Goal: Communication & Community: Answer question/provide support

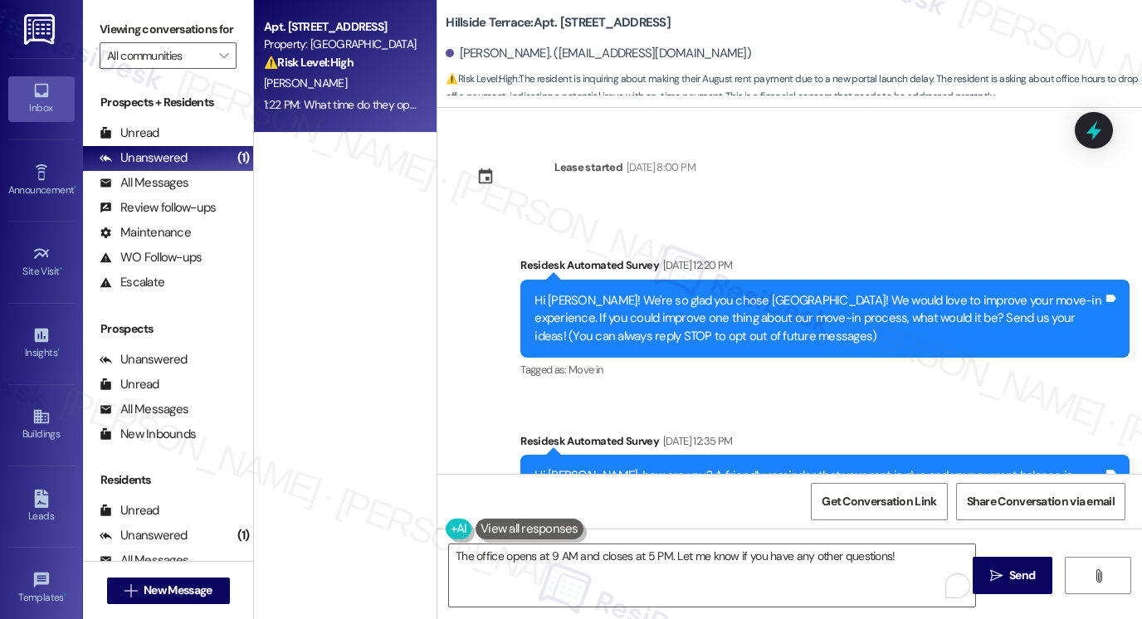
scroll to position [1524, 0]
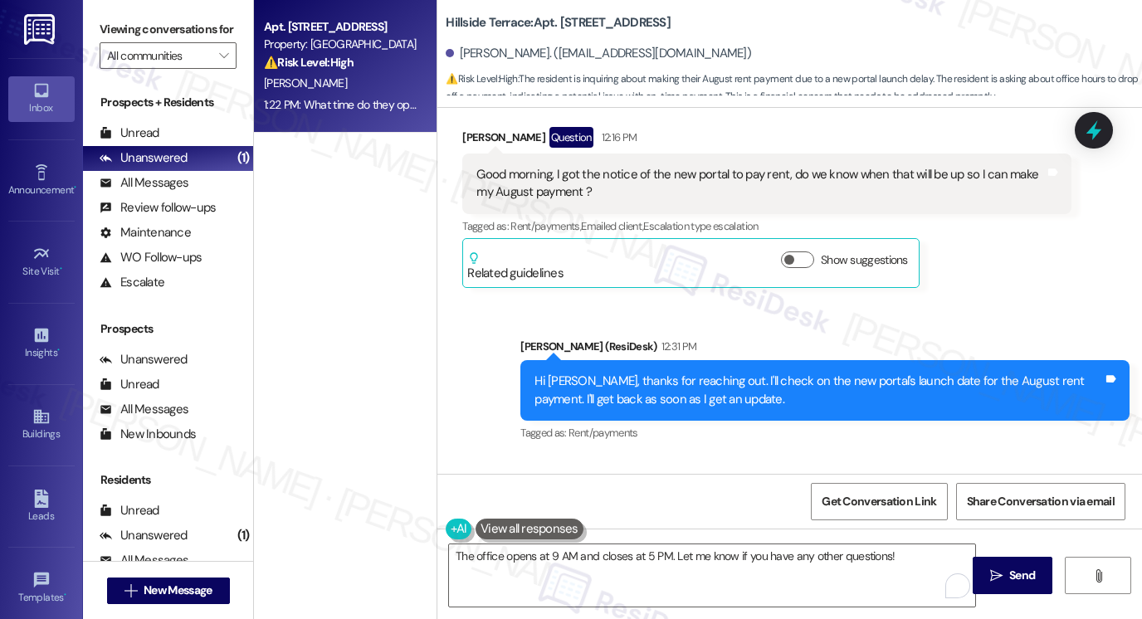
click at [628, 542] on div "The office opens at 9 AM and closes at 5 PM. Let me know if you have any other …" at bounding box center [790, 591] width 705 height 125
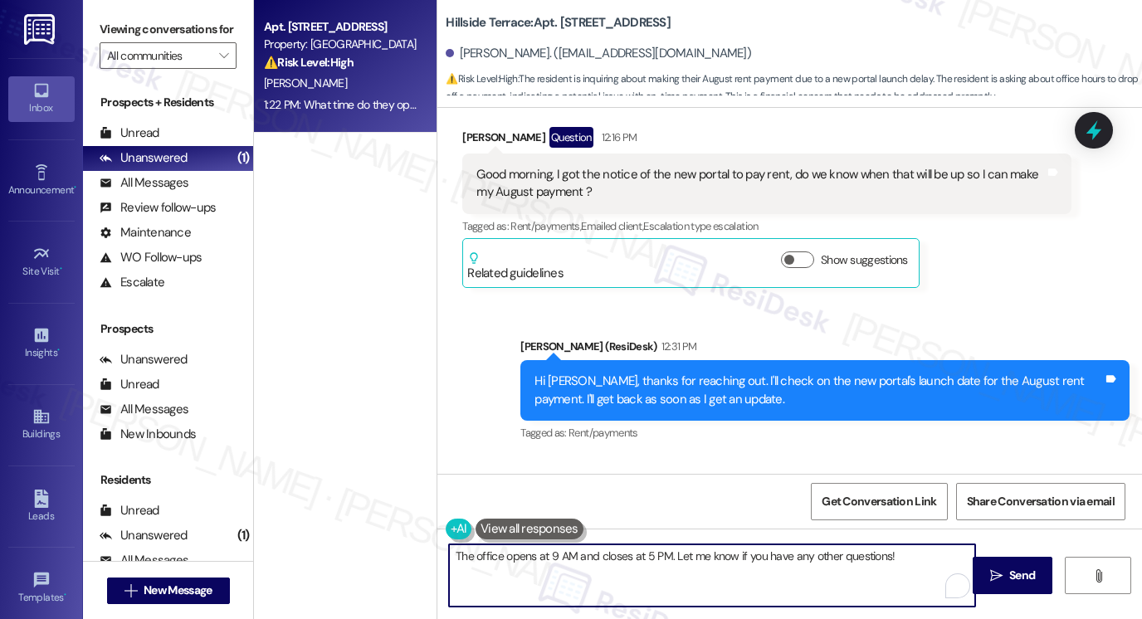
click at [661, 558] on textarea "The office opens at 9 AM and closes at 5 PM. Let me know if you have any other …" at bounding box center [712, 576] width 526 height 62
click at [890, 555] on textarea "The office opens at 9 AM and closes at 5 PM. Let me know if you have any other …" at bounding box center [712, 576] width 526 height 62
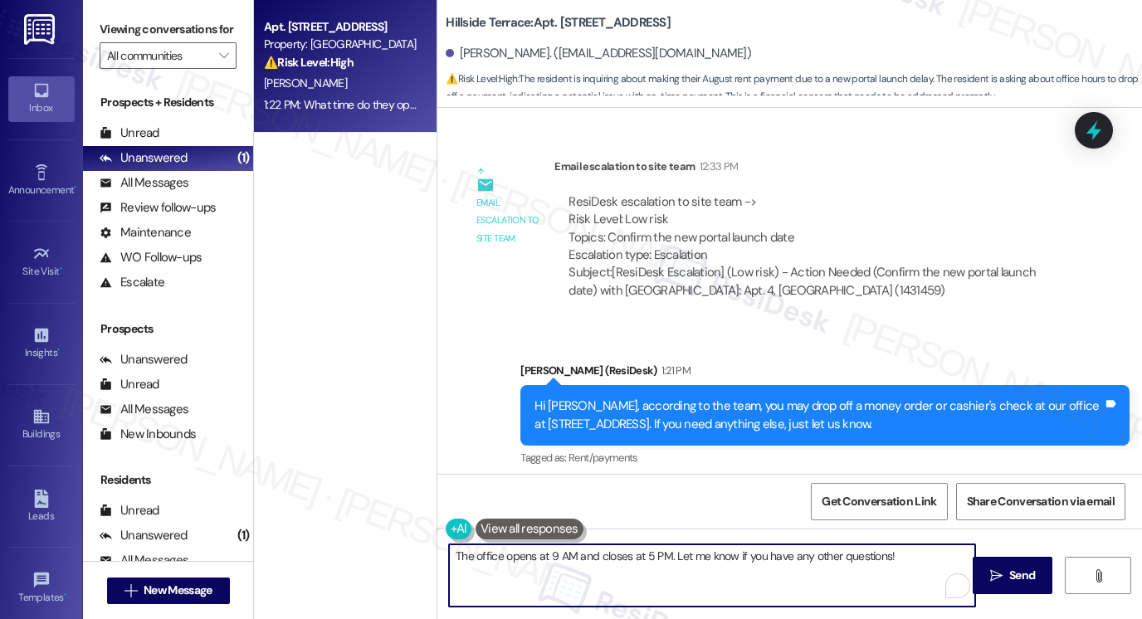
scroll to position [2029, 0]
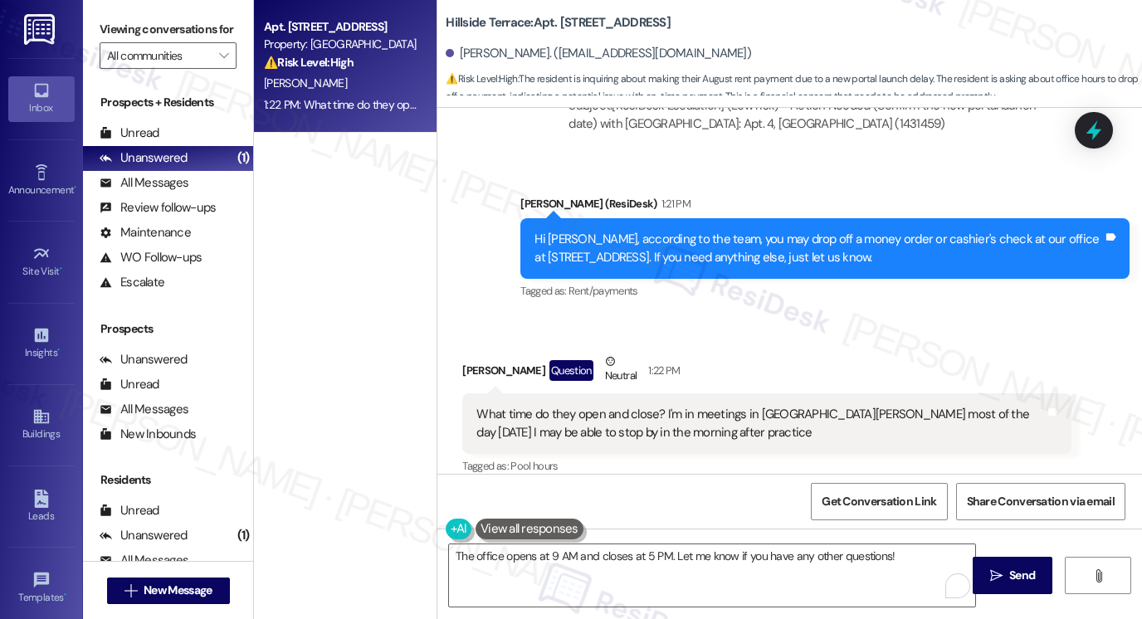
click at [511, 521] on button at bounding box center [530, 529] width 108 height 21
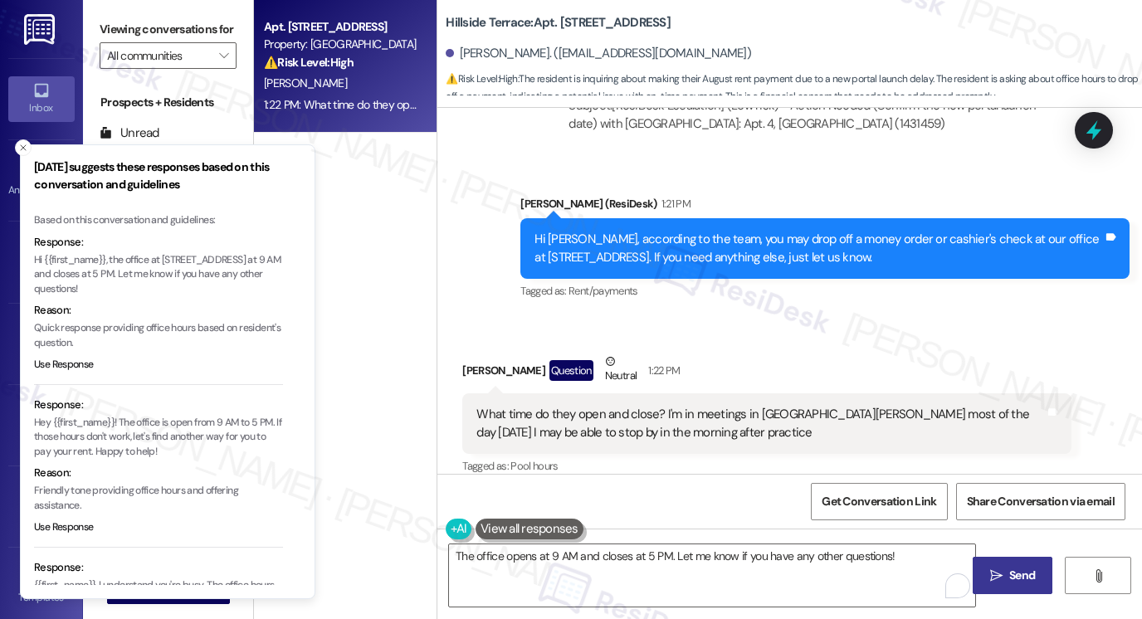
click at [995, 567] on span " Send" at bounding box center [1013, 575] width 52 height 17
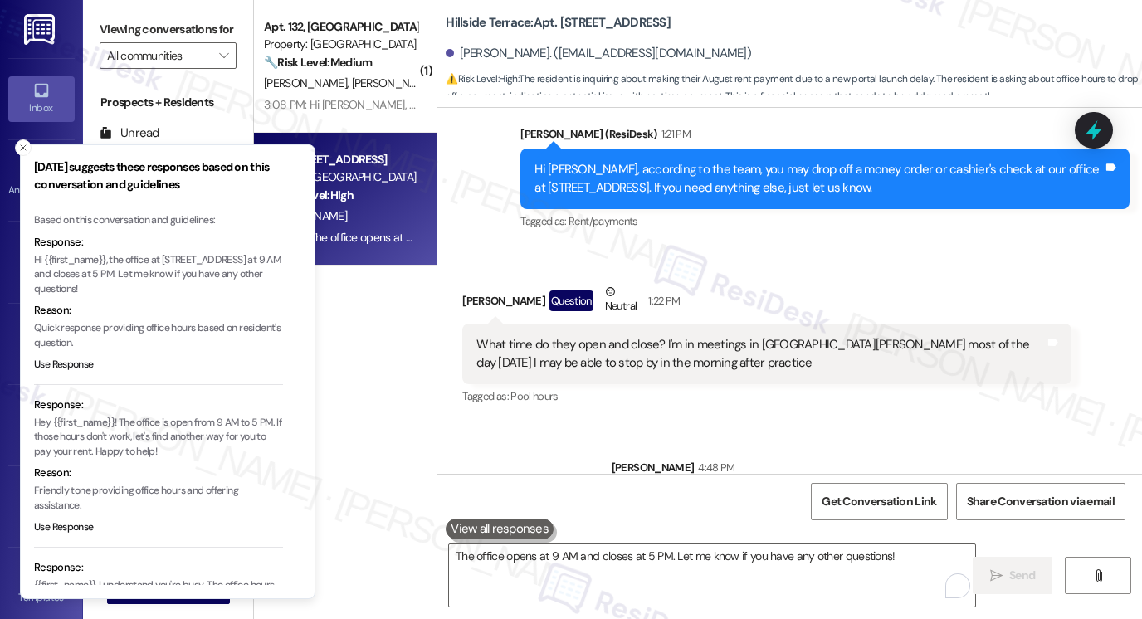
scroll to position [2144, 0]
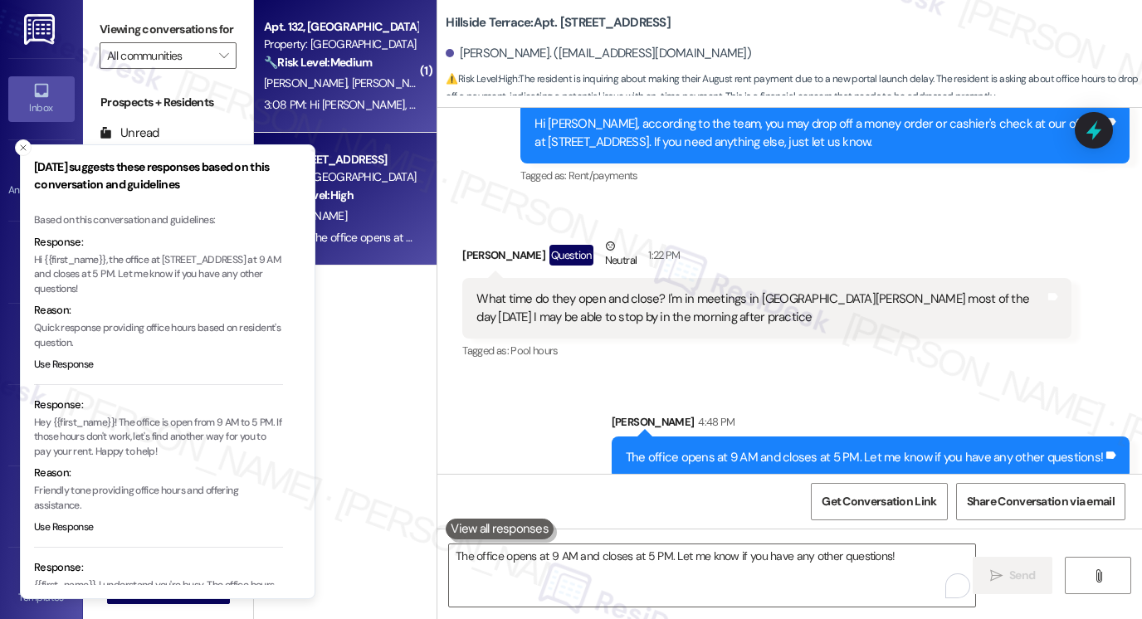
click at [264, 82] on span "[PERSON_NAME]" at bounding box center [308, 83] width 88 height 15
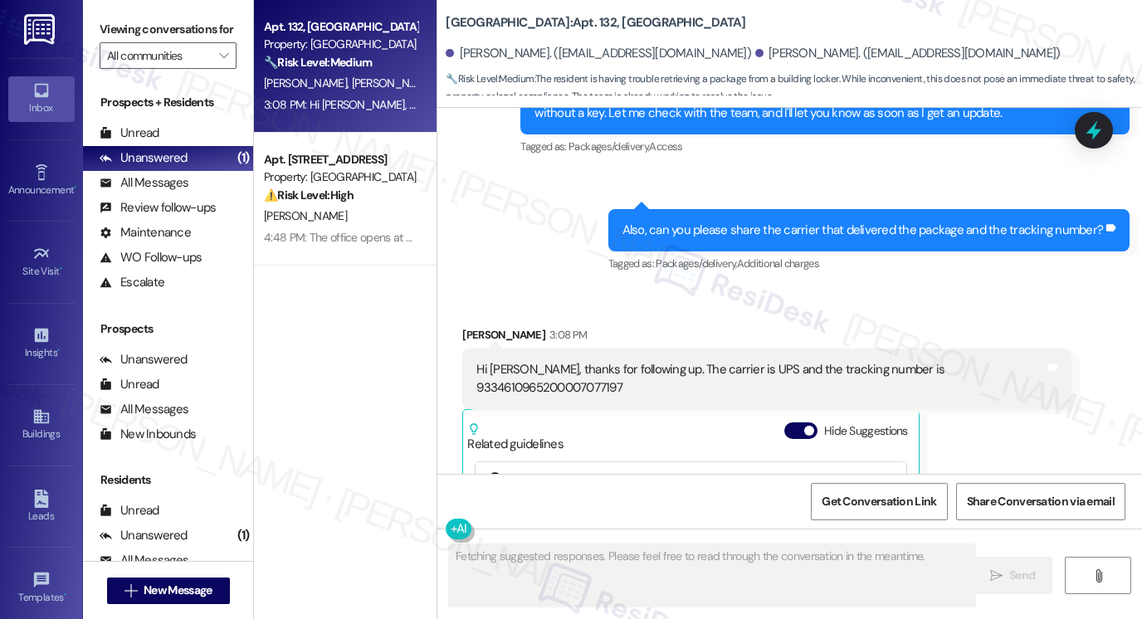
scroll to position [7988, 0]
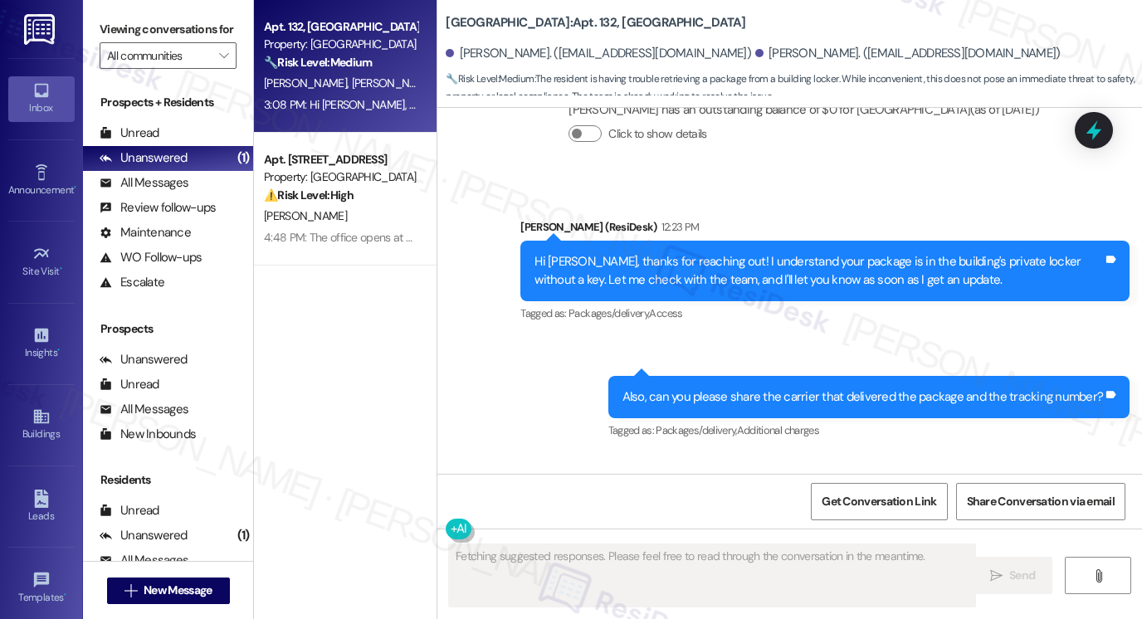
click at [629, 528] on div "Hi [PERSON_NAME], thanks for following up. The carrier is UPS and the tracking …" at bounding box center [761, 546] width 569 height 36
click at [628, 528] on div "Hi [PERSON_NAME], thanks for following up. The carrier is UPS and the tracking …" at bounding box center [761, 546] width 569 height 36
click at [776, 389] on div "Also, can you please share the carrier that delivered the package and the track…" at bounding box center [864, 397] width 482 height 17
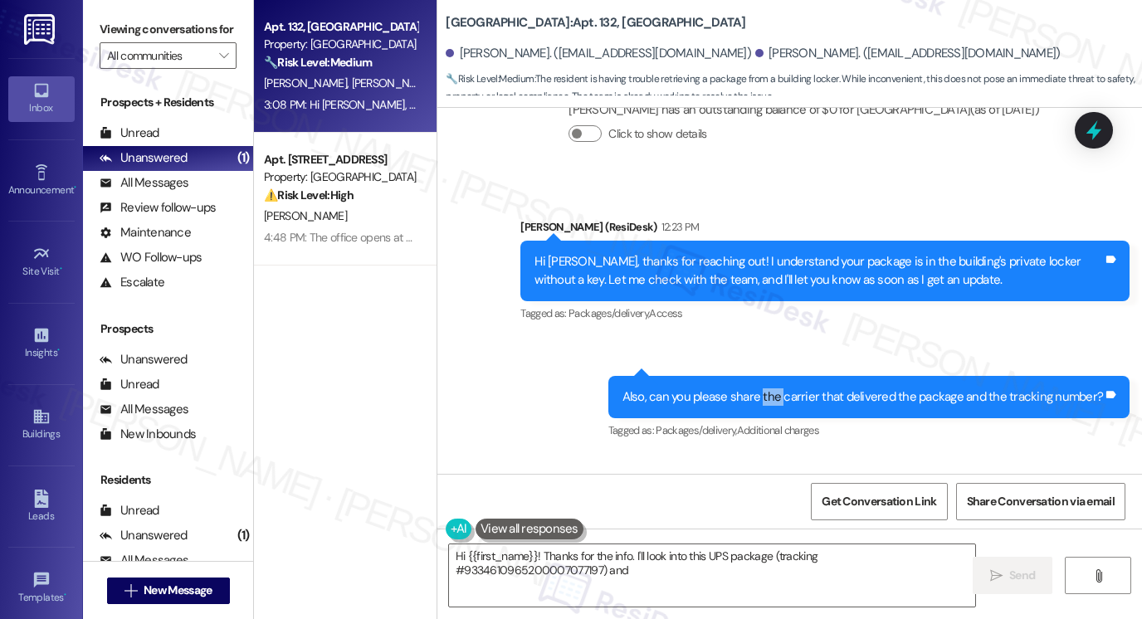
click at [776, 389] on div "Also, can you please share the carrier that delivered the package and the track…" at bounding box center [864, 397] width 482 height 17
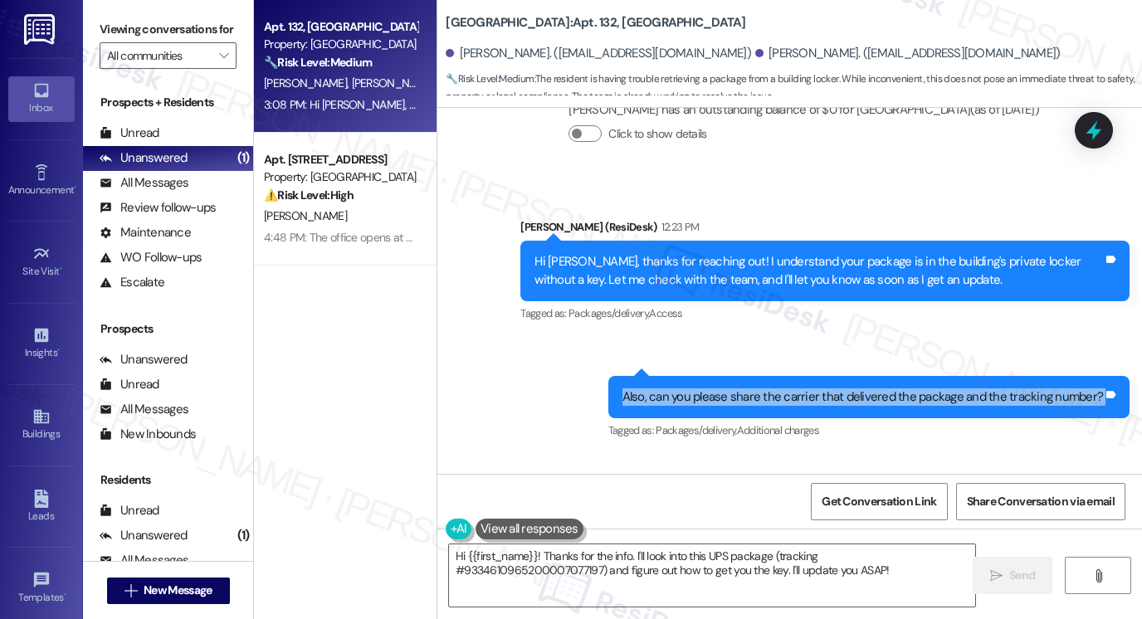
click at [775, 389] on div "Also, can you please share the carrier that delivered the package and the track…" at bounding box center [864, 397] width 482 height 17
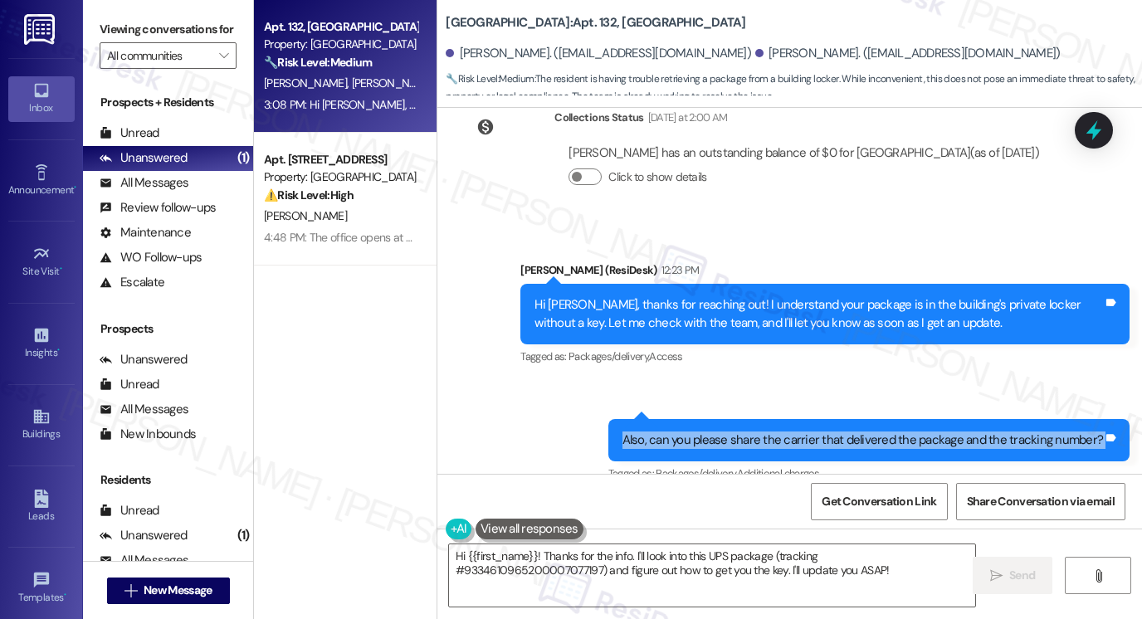
scroll to position [7905, 0]
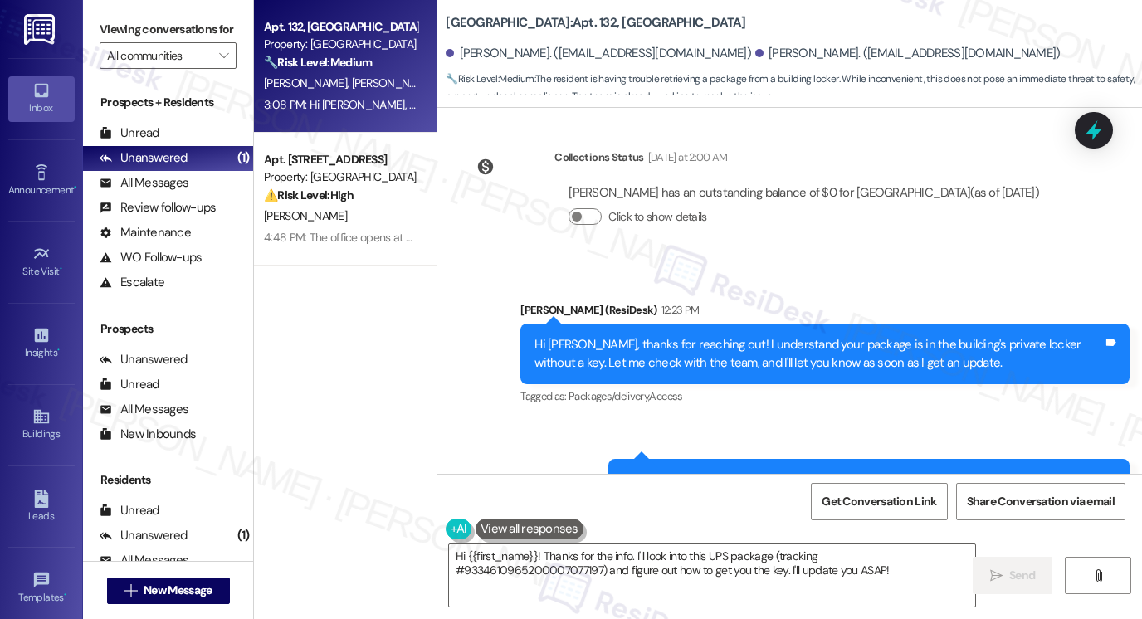
click at [790, 324] on div "Hi [PERSON_NAME], thanks for reaching out! I understand your package is in the …" at bounding box center [825, 354] width 609 height 61
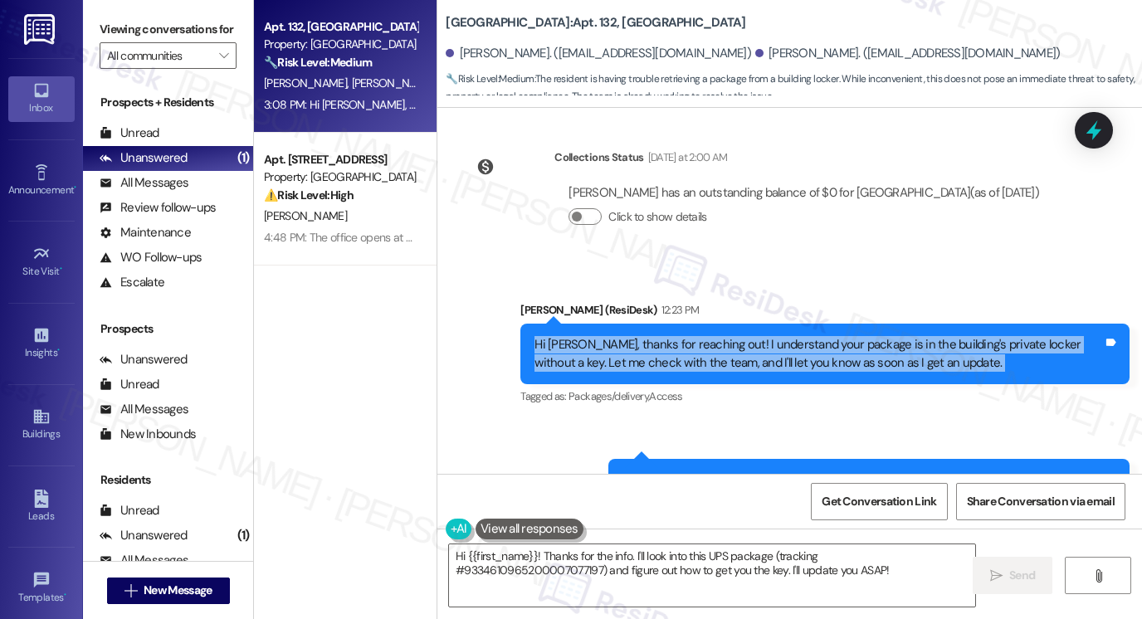
click at [790, 324] on div "Hi [PERSON_NAME], thanks for reaching out! I understand your package is in the …" at bounding box center [825, 354] width 609 height 61
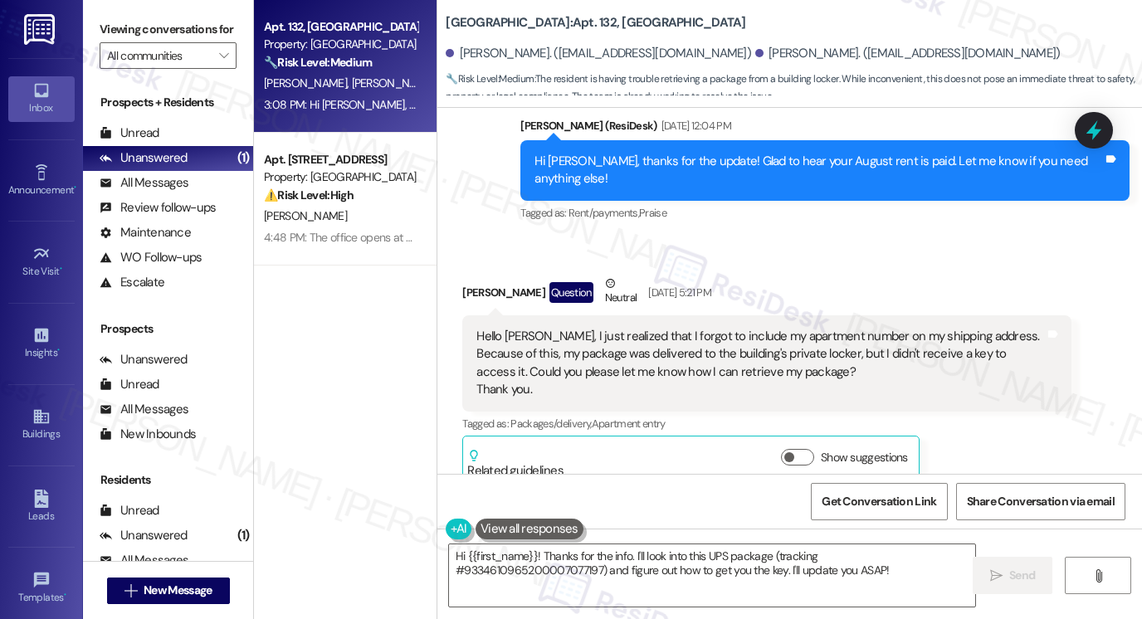
scroll to position [7241, 0]
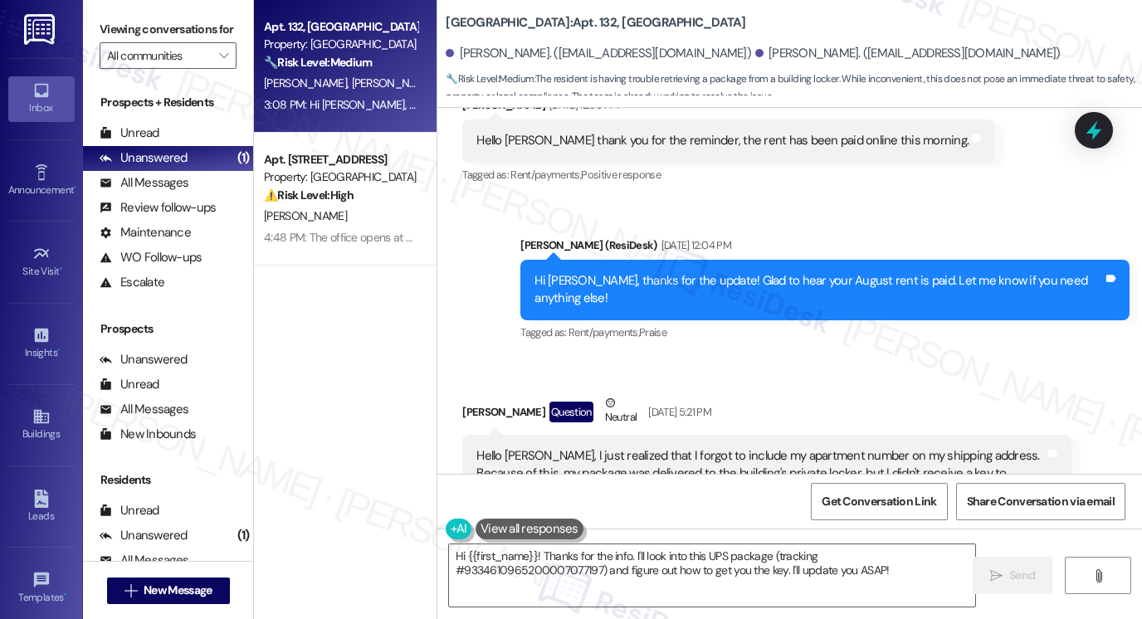
click at [677, 447] on div "Hello [PERSON_NAME], I just realized that I forgot to include my apartment numb…" at bounding box center [761, 482] width 569 height 71
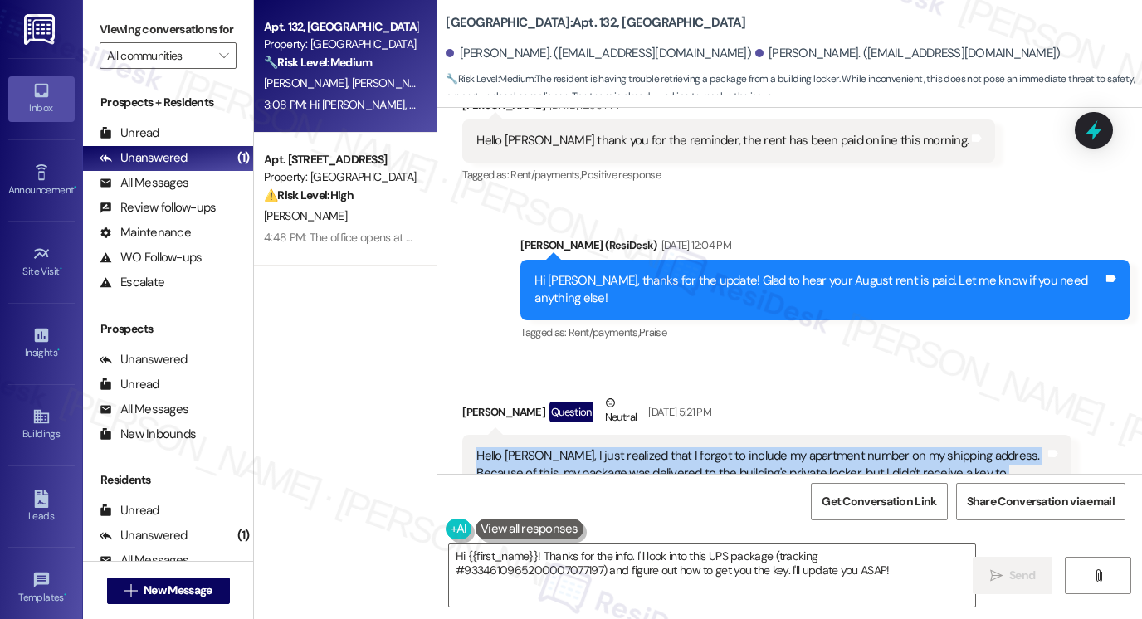
click at [677, 447] on div "Hello [PERSON_NAME], I just realized that I forgot to include my apartment numb…" at bounding box center [761, 482] width 569 height 71
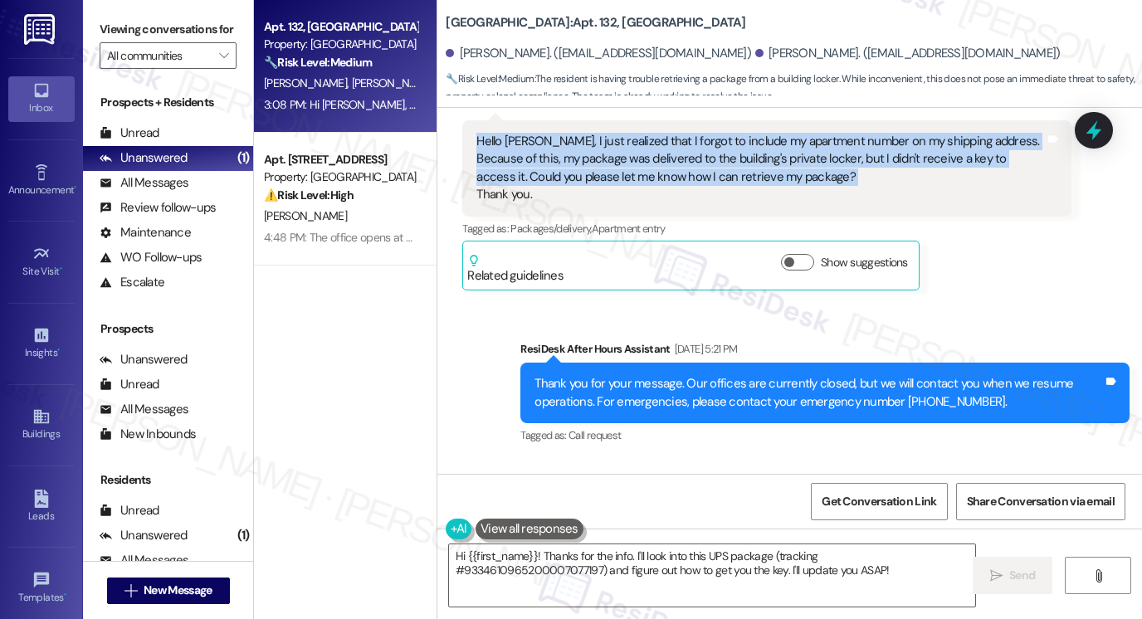
scroll to position [7407, 0]
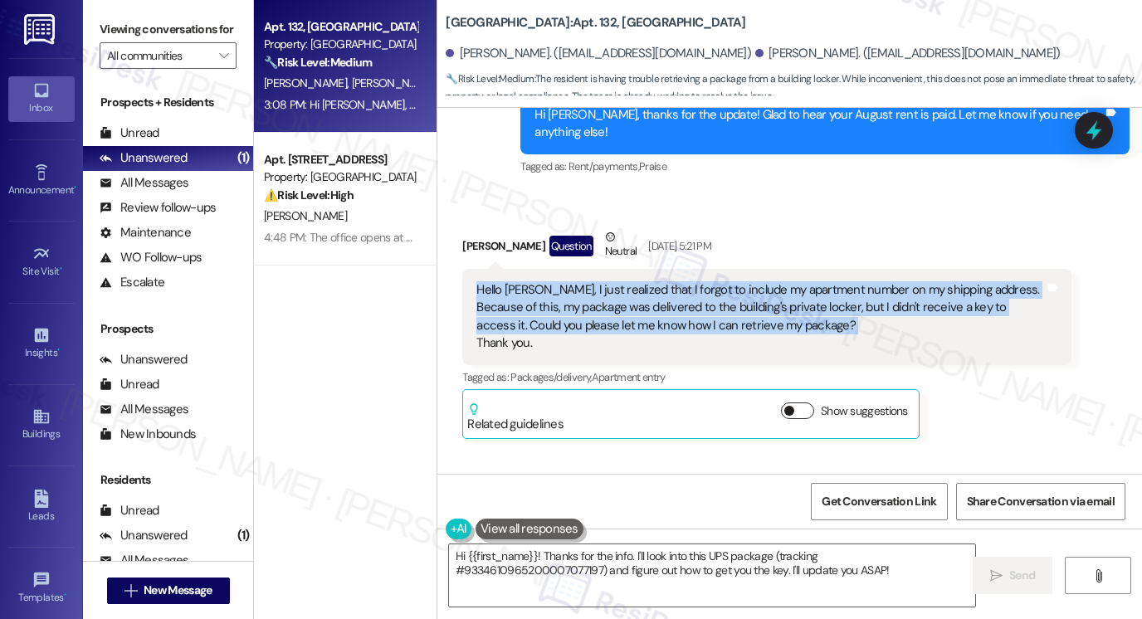
click at [787, 406] on span "button" at bounding box center [790, 411] width 10 height 10
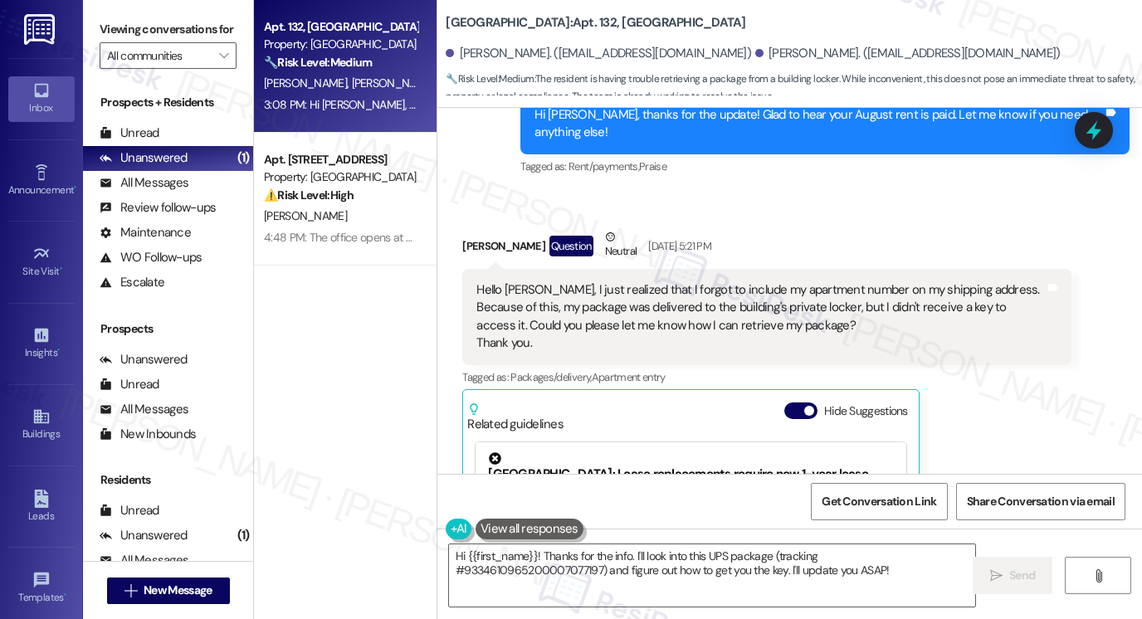
click at [460, 19] on b "[GEOGRAPHIC_DATA]: Apt. 132, [GEOGRAPHIC_DATA]" at bounding box center [596, 22] width 300 height 17
click at [459, 19] on b "[GEOGRAPHIC_DATA]: Apt. 132, [GEOGRAPHIC_DATA]" at bounding box center [596, 22] width 300 height 17
click at [455, 18] on b "[GEOGRAPHIC_DATA]: Apt. 132, [GEOGRAPHIC_DATA]" at bounding box center [596, 22] width 300 height 17
drag, startPoint x: 435, startPoint y: 19, endPoint x: 568, endPoint y: 12, distance: 133.0
click at [568, 12] on div "[GEOGRAPHIC_DATA]: Apt. 132, [GEOGRAPHIC_DATA] [PERSON_NAME]. ([EMAIL_ADDRESS][…" at bounding box center [790, 49] width 705 height 91
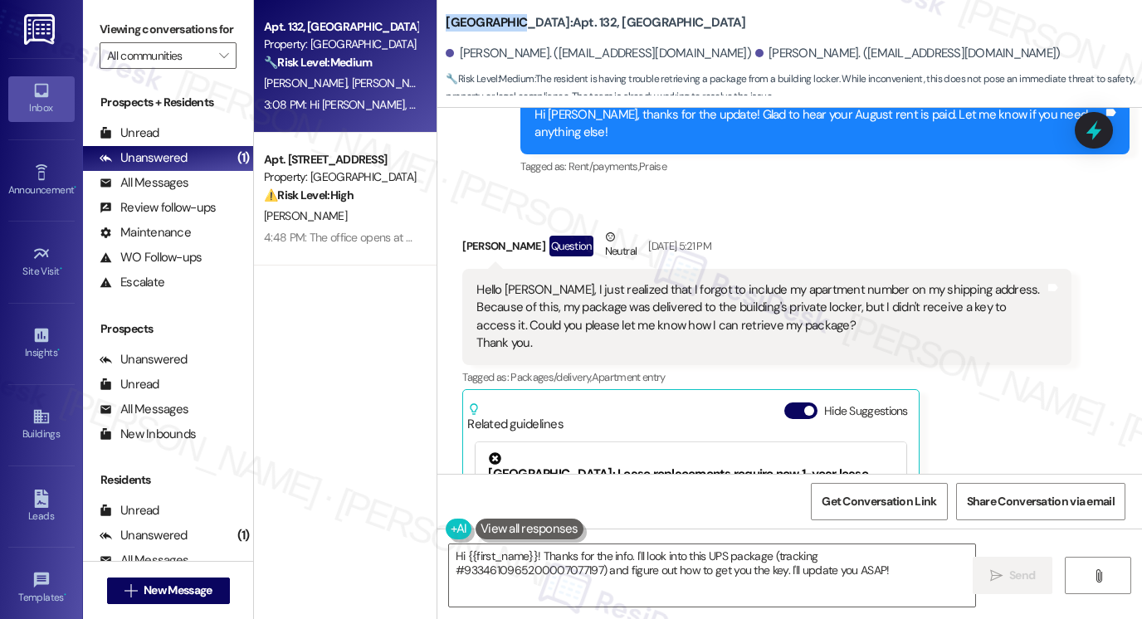
copy b "[GEOGRAPHIC_DATA]"
click at [113, 29] on label "Viewing conversations for" at bounding box center [168, 30] width 137 height 26
click at [110, 20] on label "Viewing conversations for" at bounding box center [168, 30] width 137 height 26
click at [103, 22] on label "Viewing conversations for" at bounding box center [168, 30] width 137 height 26
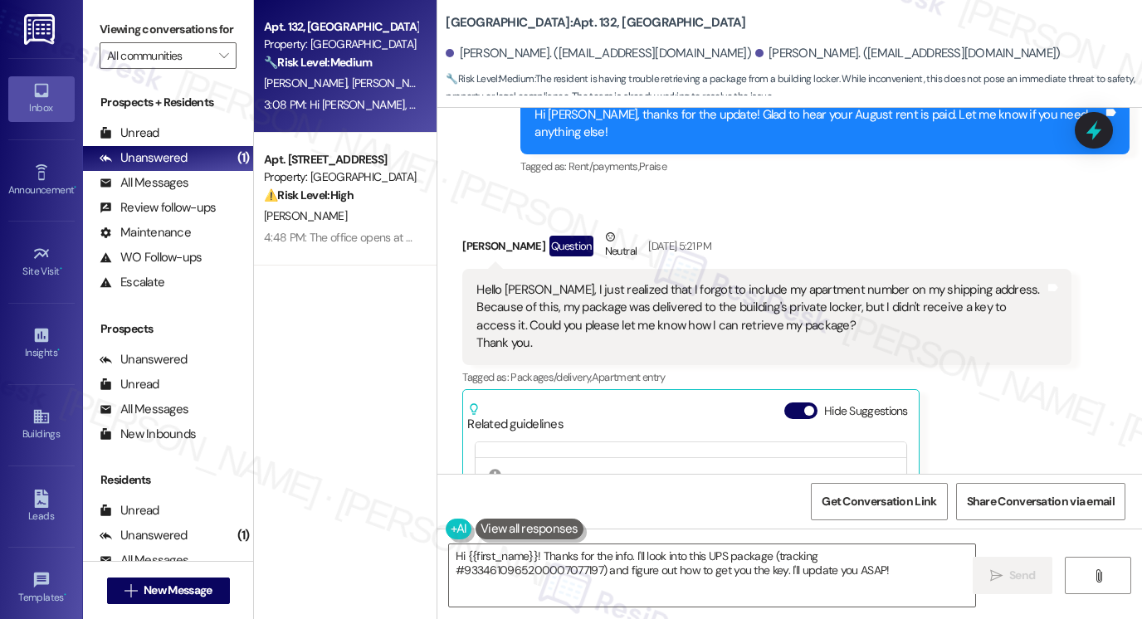
click at [128, 32] on label "Viewing conversations for" at bounding box center [168, 30] width 137 height 26
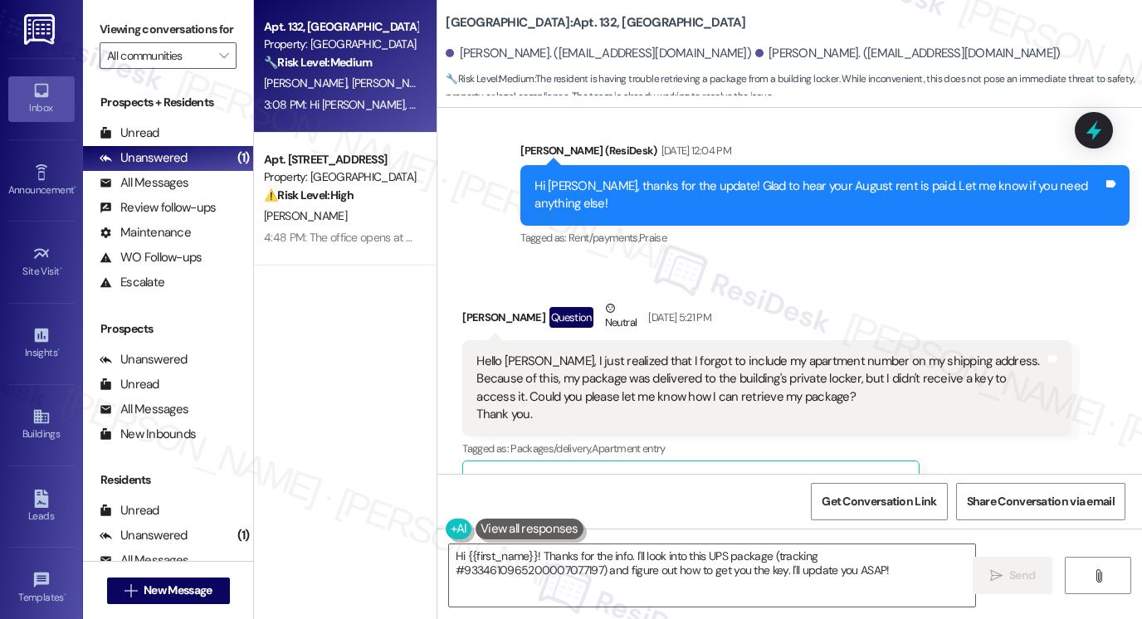
scroll to position [7324, 0]
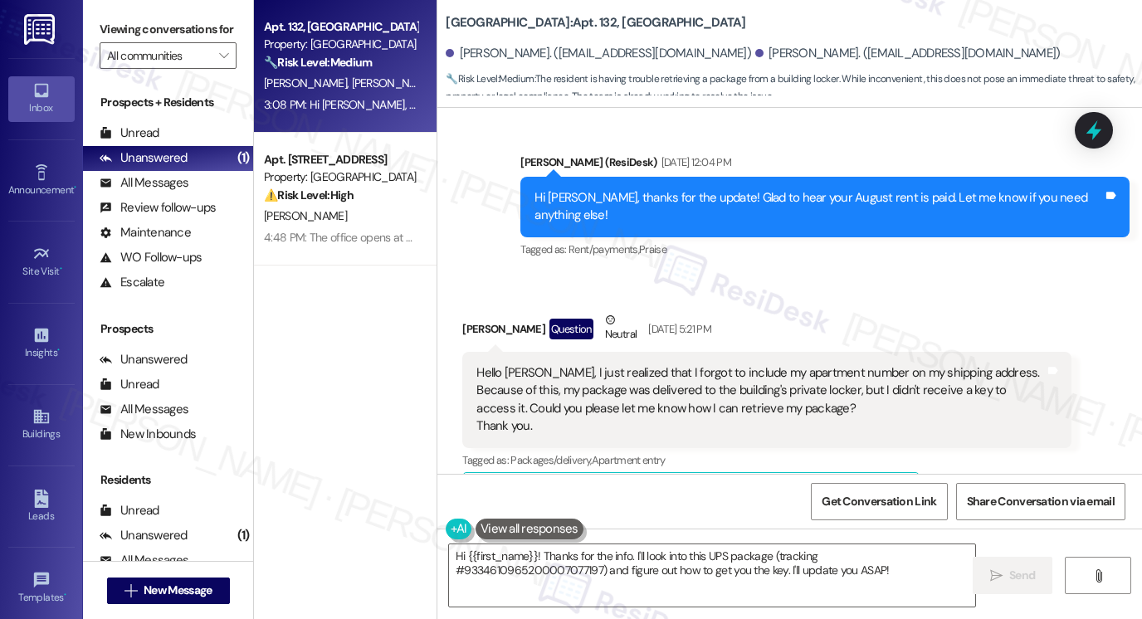
click at [623, 364] on div "Hello [PERSON_NAME], I just realized that I forgot to include my apartment numb…" at bounding box center [761, 399] width 569 height 71
click at [624, 364] on div "Hello [PERSON_NAME], I just realized that I forgot to include my apartment numb…" at bounding box center [761, 399] width 569 height 71
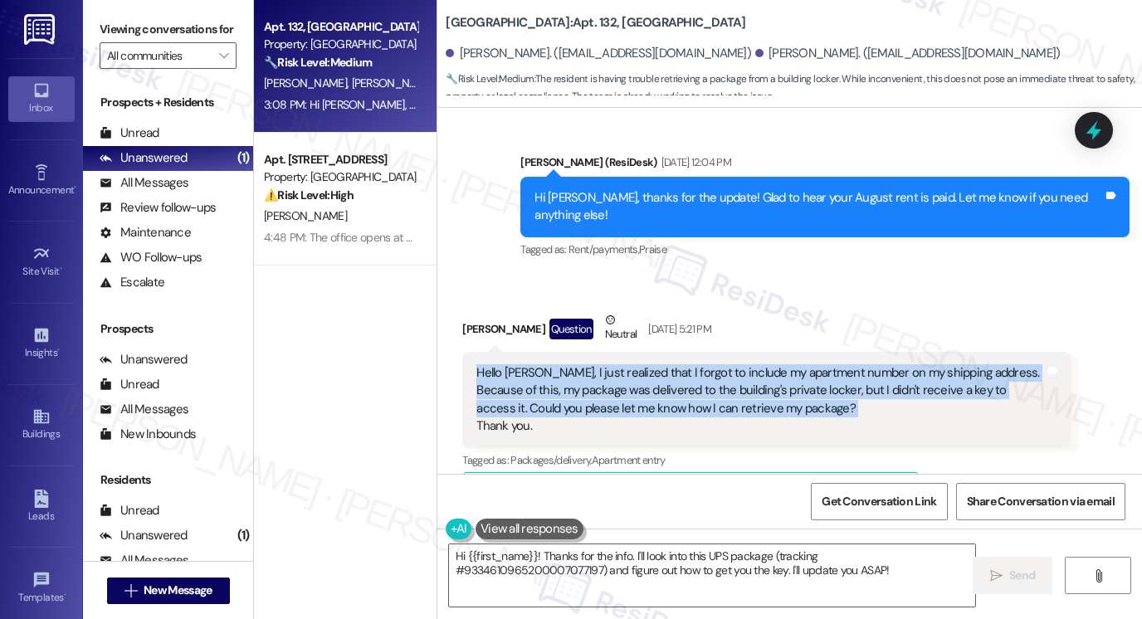
click at [624, 364] on div "Hello [PERSON_NAME], I just realized that I forgot to include my apartment numb…" at bounding box center [761, 399] width 569 height 71
copy div "Hello [PERSON_NAME], I just realized that I forgot to include my apartment numb…"
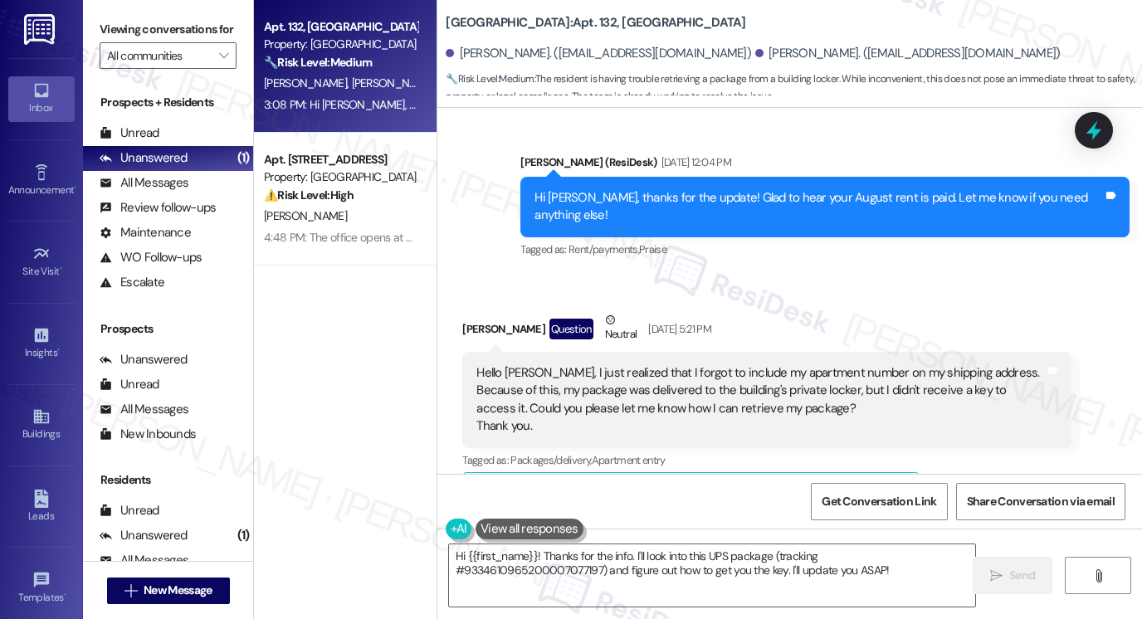
click at [103, 42] on label "Viewing conversations for" at bounding box center [168, 30] width 137 height 26
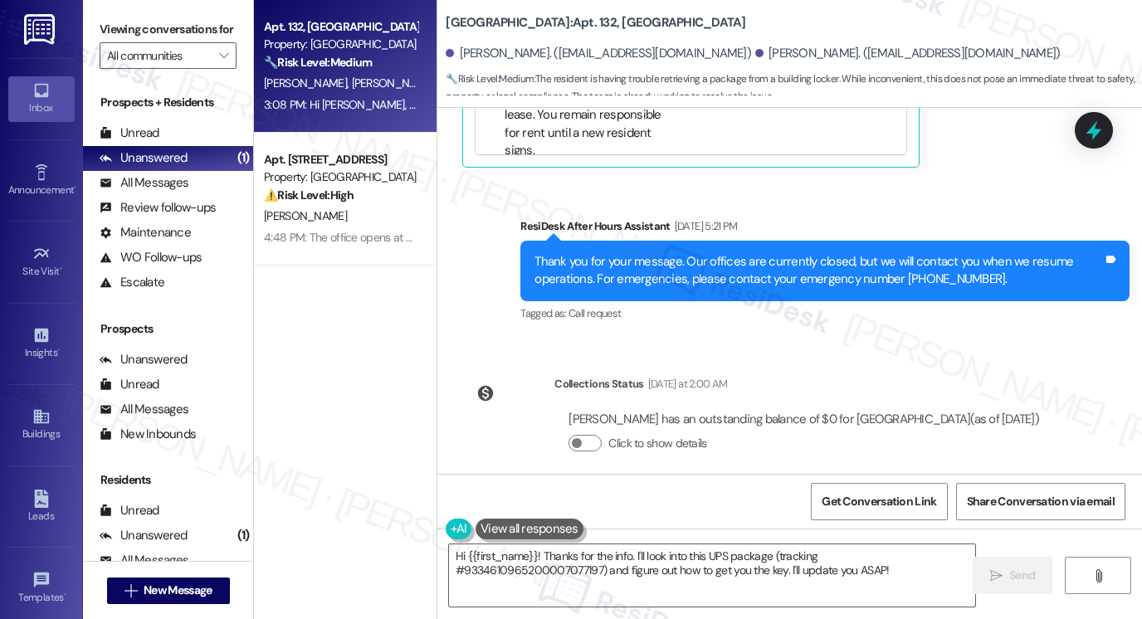
scroll to position [8154, 0]
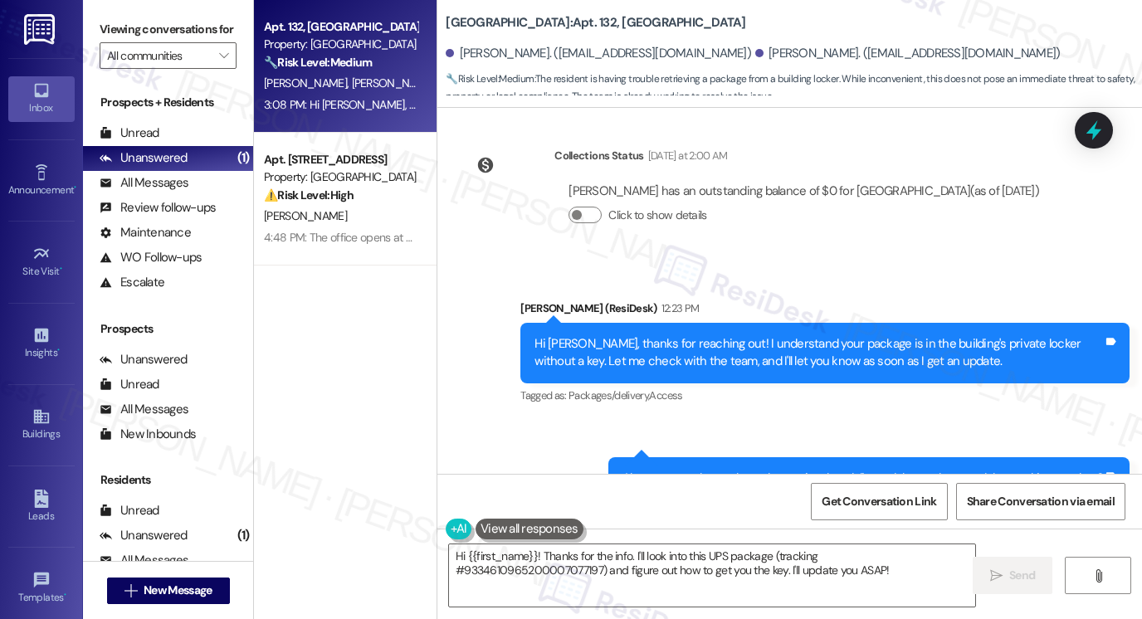
click at [734, 335] on div "Hi [PERSON_NAME], thanks for reaching out! I understand your package is in the …" at bounding box center [819, 353] width 569 height 36
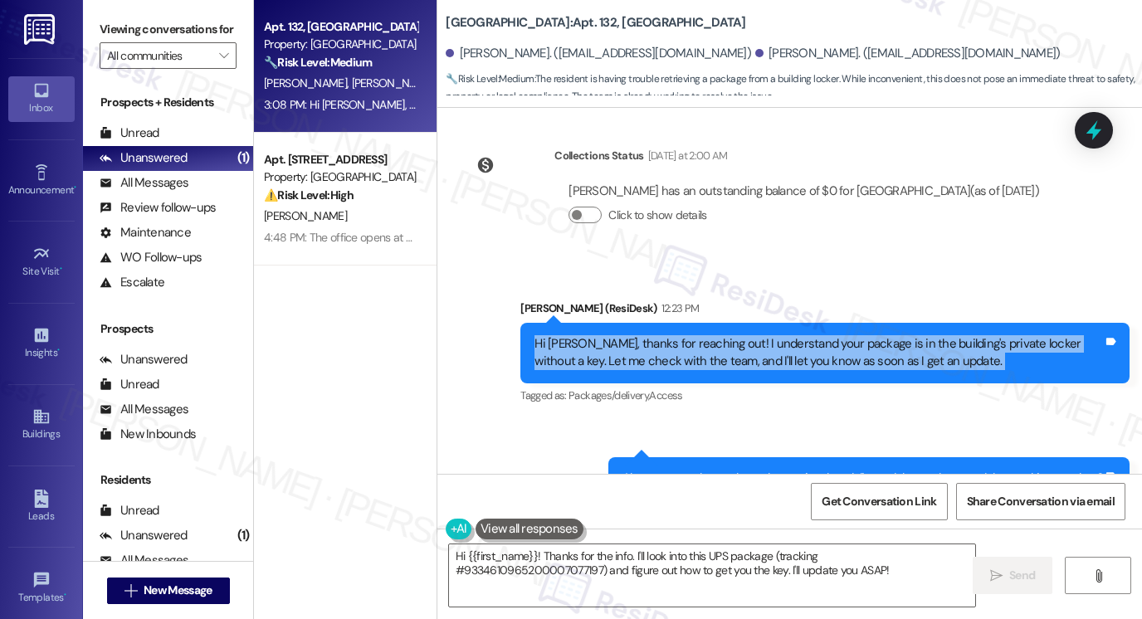
click at [734, 335] on div "Hi [PERSON_NAME], thanks for reaching out! I understand your package is in the …" at bounding box center [819, 353] width 569 height 36
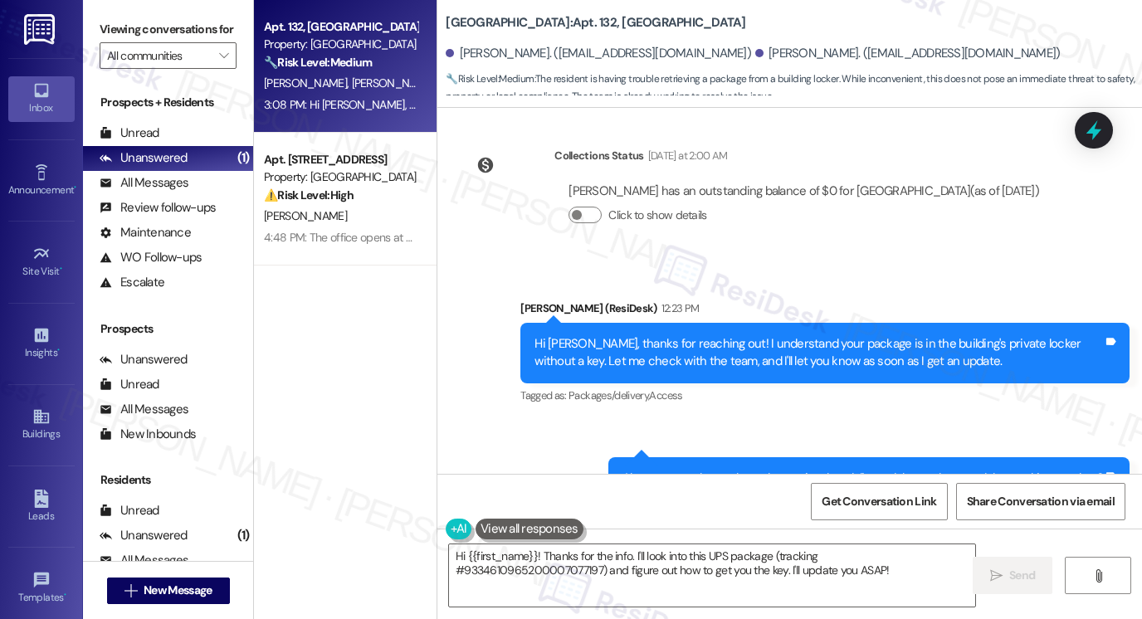
click at [714, 470] on div "Also, can you please share the carrier that delivered the package and the track…" at bounding box center [864, 478] width 482 height 17
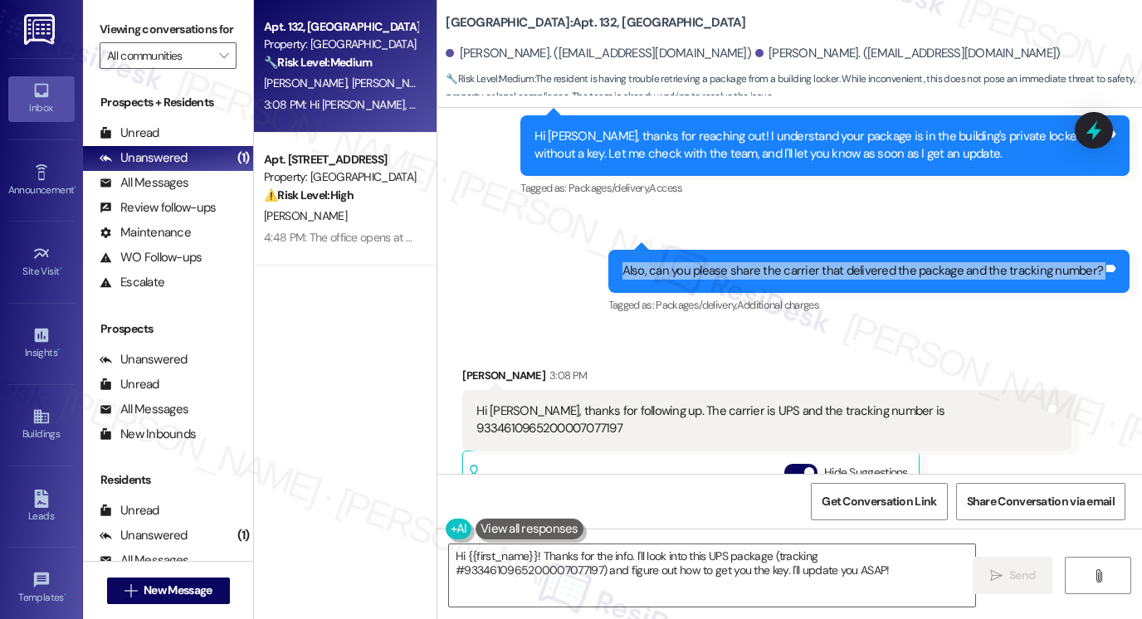
scroll to position [8486, 0]
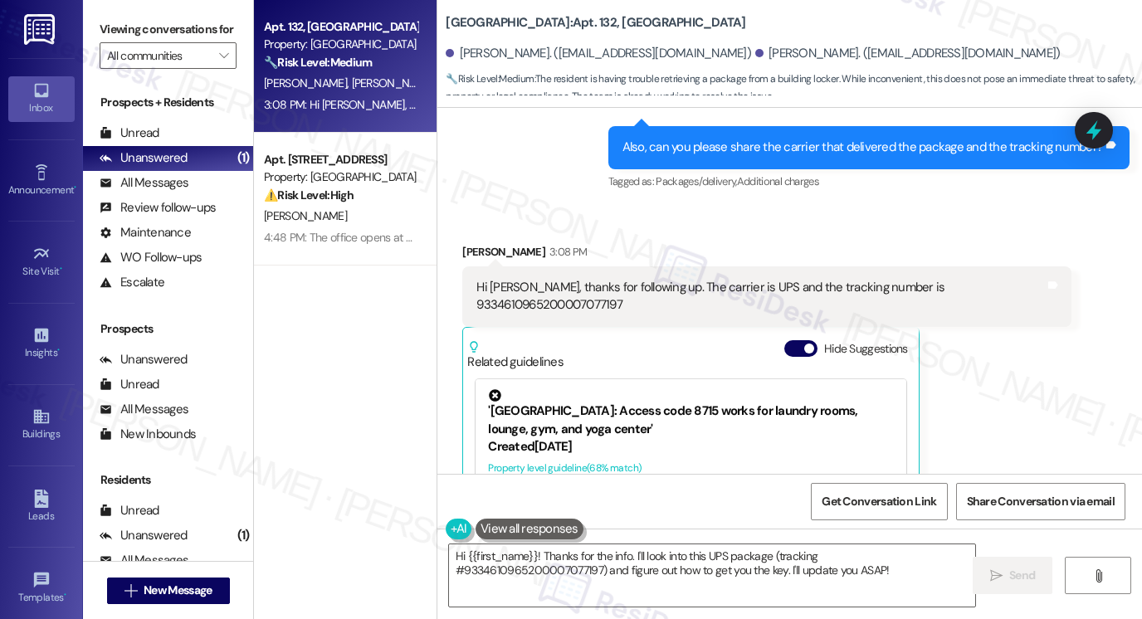
click at [683, 279] on div "Hi [PERSON_NAME], thanks for following up. The carrier is UPS and the tracking …" at bounding box center [761, 297] width 569 height 36
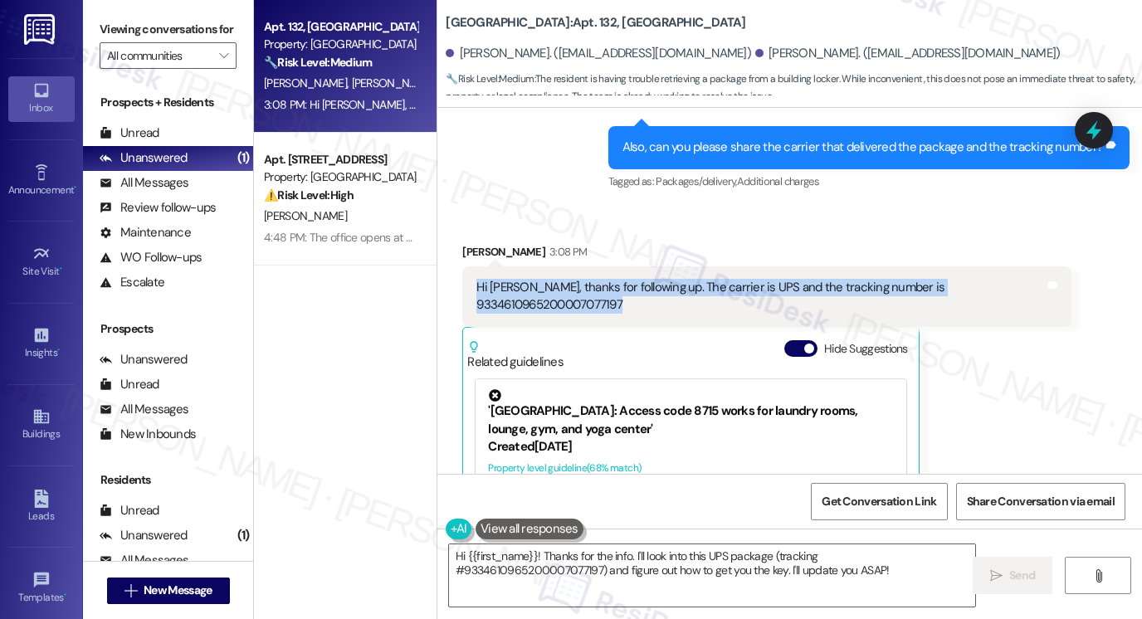
click at [683, 279] on div "Hi [PERSON_NAME], thanks for following up. The carrier is UPS and the tracking …" at bounding box center [761, 297] width 569 height 36
click at [907, 279] on div "Hi [PERSON_NAME], thanks for following up. The carrier is UPS and the tracking …" at bounding box center [761, 297] width 569 height 36
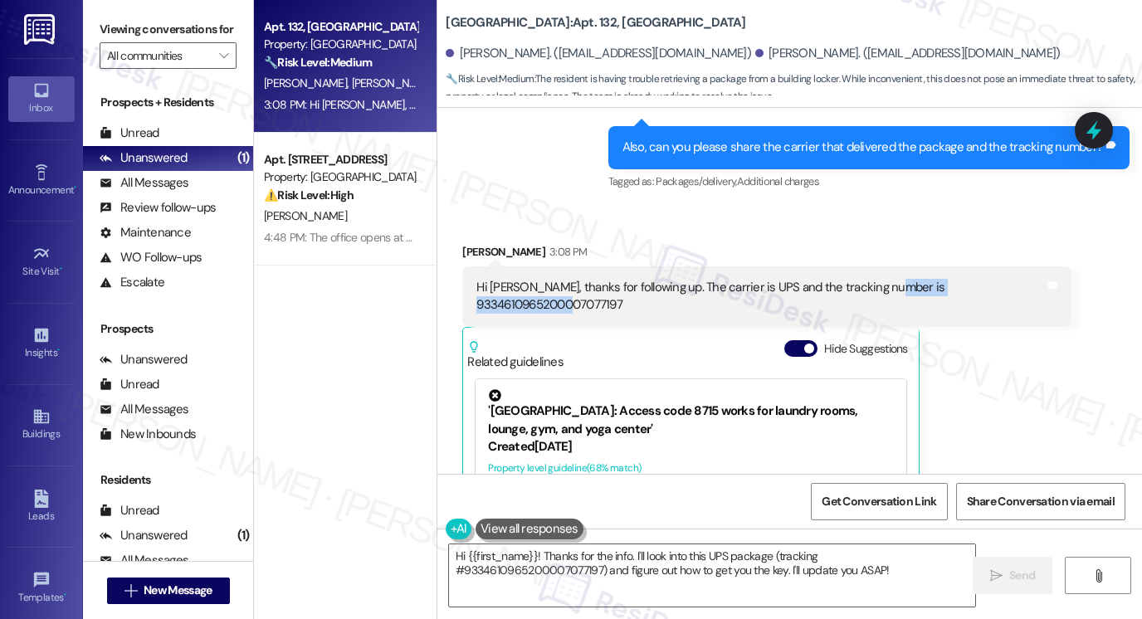
click at [907, 279] on div "Hi [PERSON_NAME], thanks for following up. The carrier is UPS and the tracking …" at bounding box center [761, 297] width 569 height 36
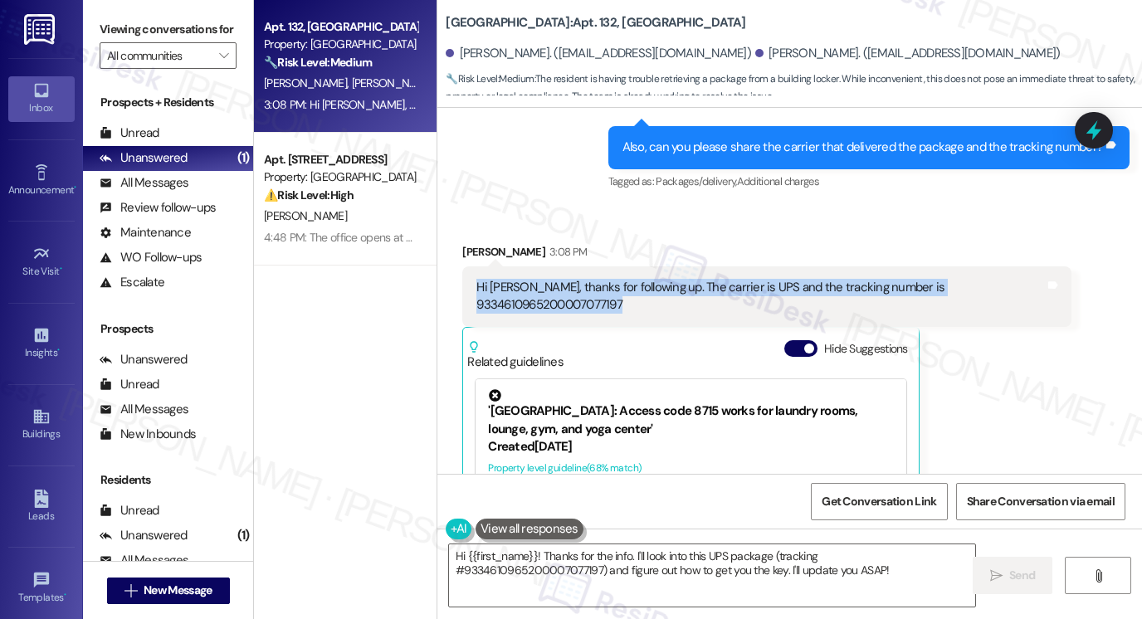
click at [907, 279] on div "Hi [PERSON_NAME], thanks for following up. The carrier is UPS and the tracking …" at bounding box center [761, 297] width 569 height 36
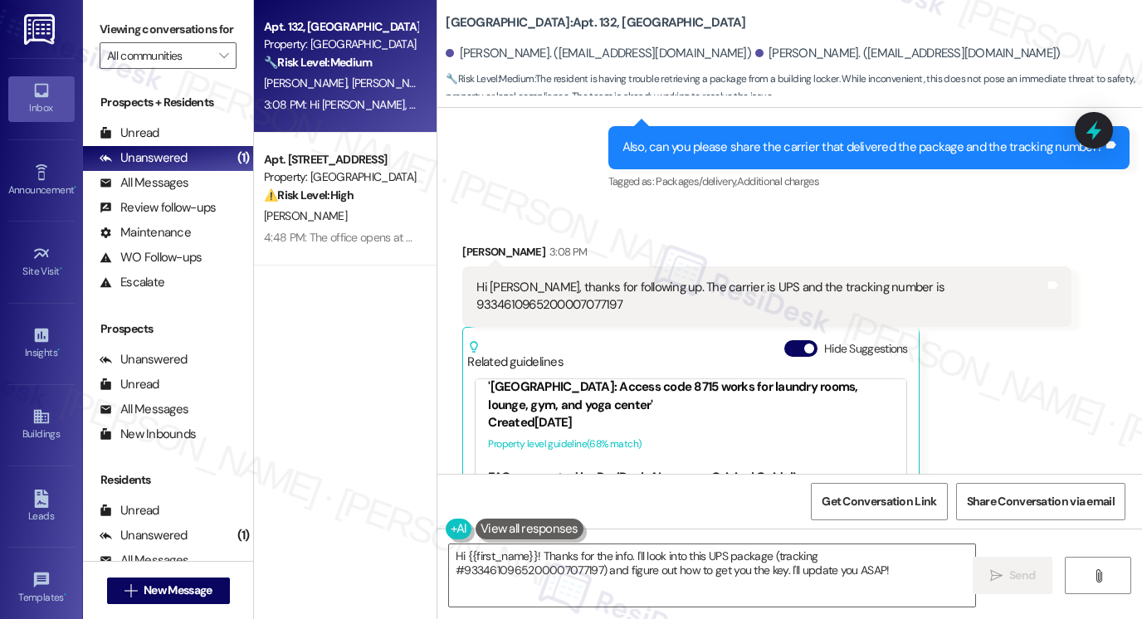
click at [100, 32] on label "Viewing conversations for" at bounding box center [168, 30] width 137 height 26
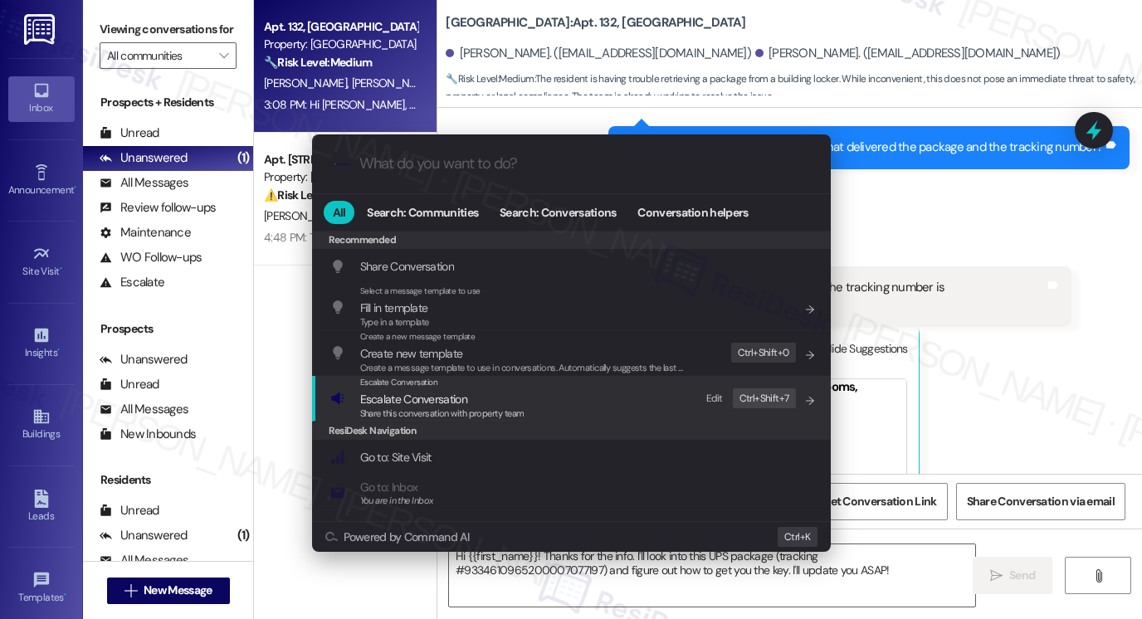
click at [511, 404] on span "Escalate Conversation" at bounding box center [442, 399] width 164 height 18
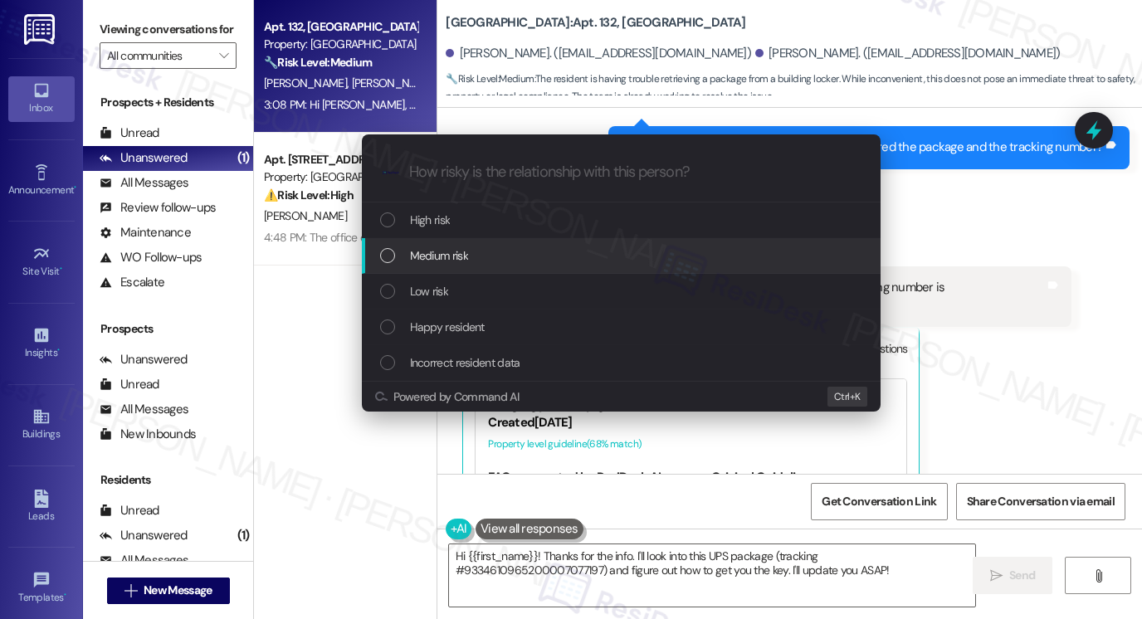
click at [470, 262] on div "Medium risk" at bounding box center [623, 256] width 486 height 18
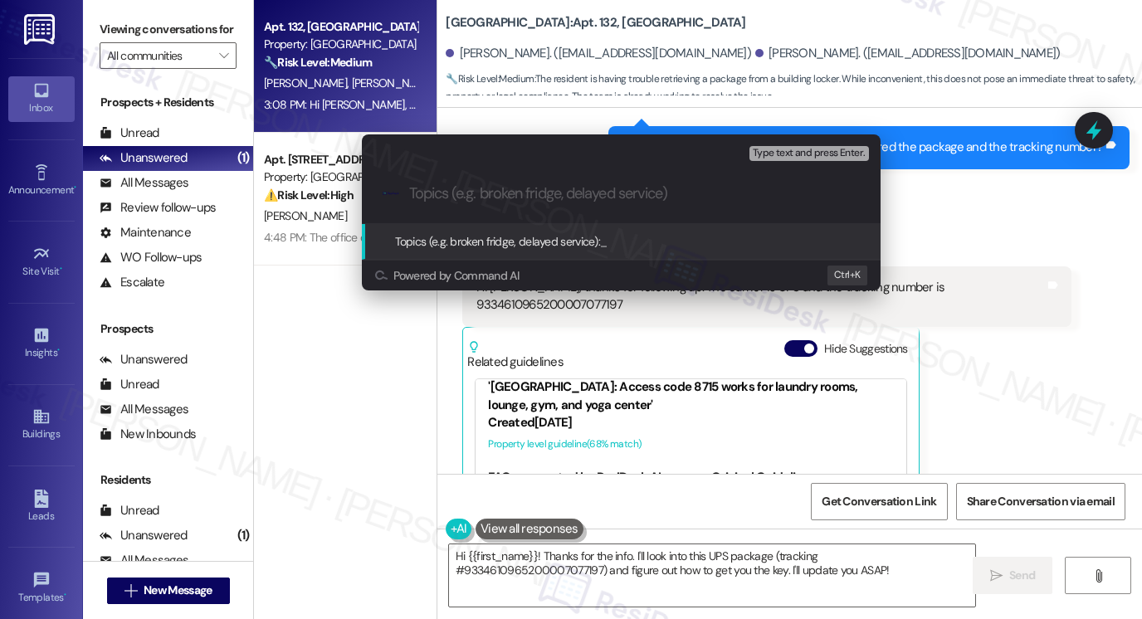
paste input "Assistance Needed to Retrieve Package from Locker"
click at [775, 198] on input "Assistance Needed to Retrieve Package from Locker" at bounding box center [628, 193] width 438 height 17
click at [686, 189] on input "Assistance Needed to Retrieve Package from Locker" at bounding box center [628, 193] width 438 height 17
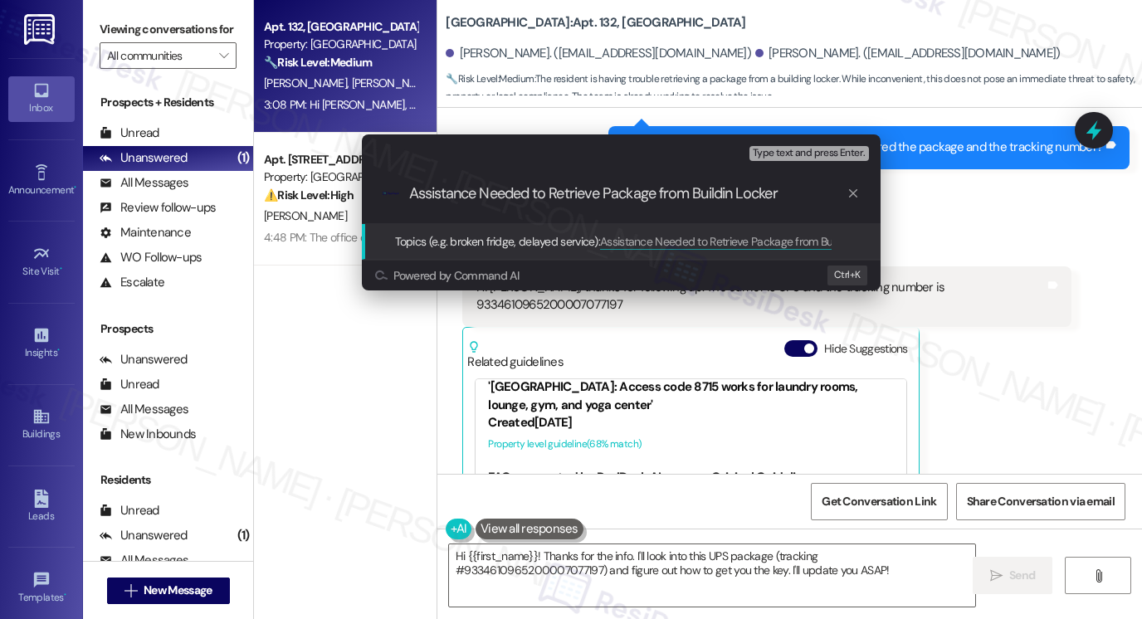
type input "Assistance Needed to Retrieve Package from Building Locker"
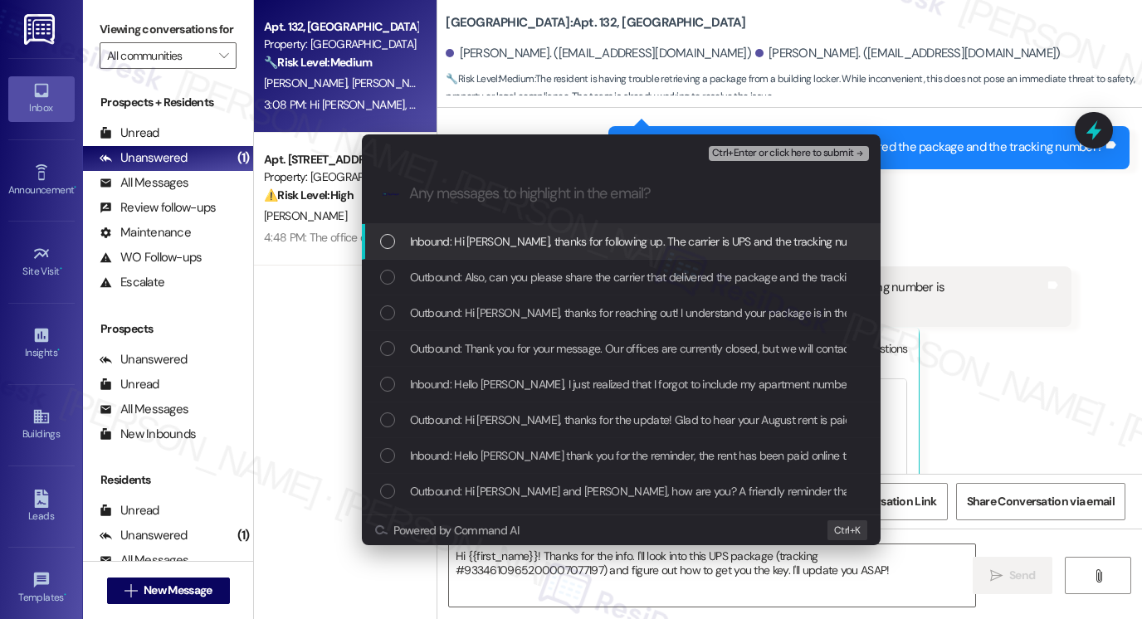
click at [551, 238] on span "Inbound: Hi [PERSON_NAME], thanks for following up. The carrier is UPS and the …" at bounding box center [717, 241] width 615 height 18
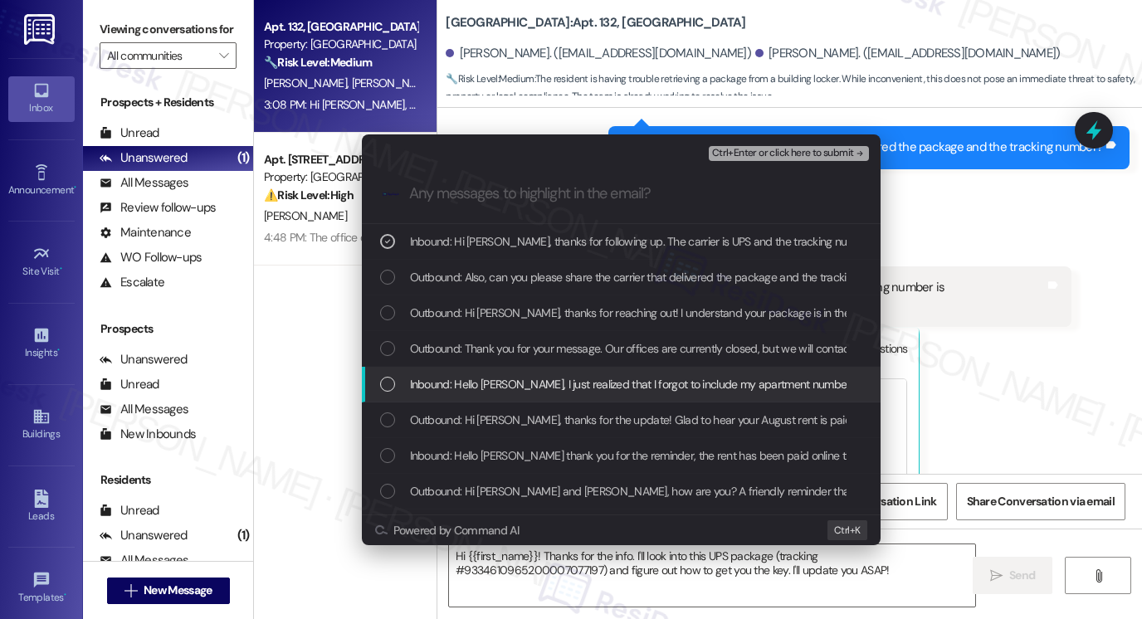
click at [518, 381] on span "Inbound: Hello [PERSON_NAME], I just realized that I forgot to include my apart…" at bounding box center [1138, 384] width 1456 height 18
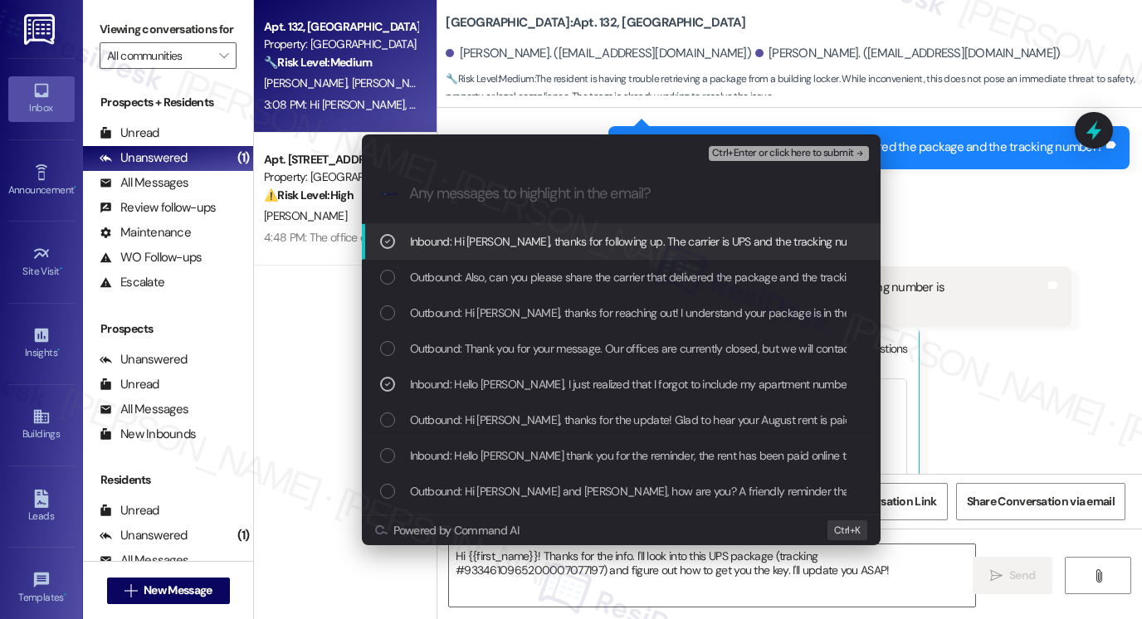
click at [798, 155] on span "Ctrl+Enter or click here to submit" at bounding box center [783, 154] width 142 height 12
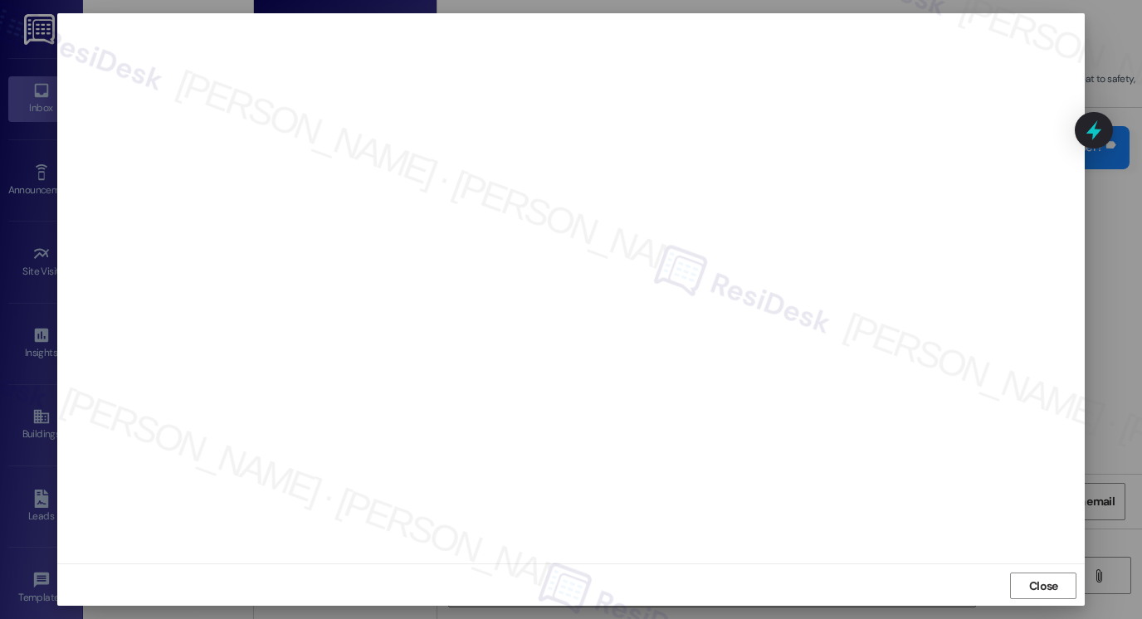
scroll to position [8, 0]
click at [1036, 586] on span "Close" at bounding box center [1043, 584] width 29 height 17
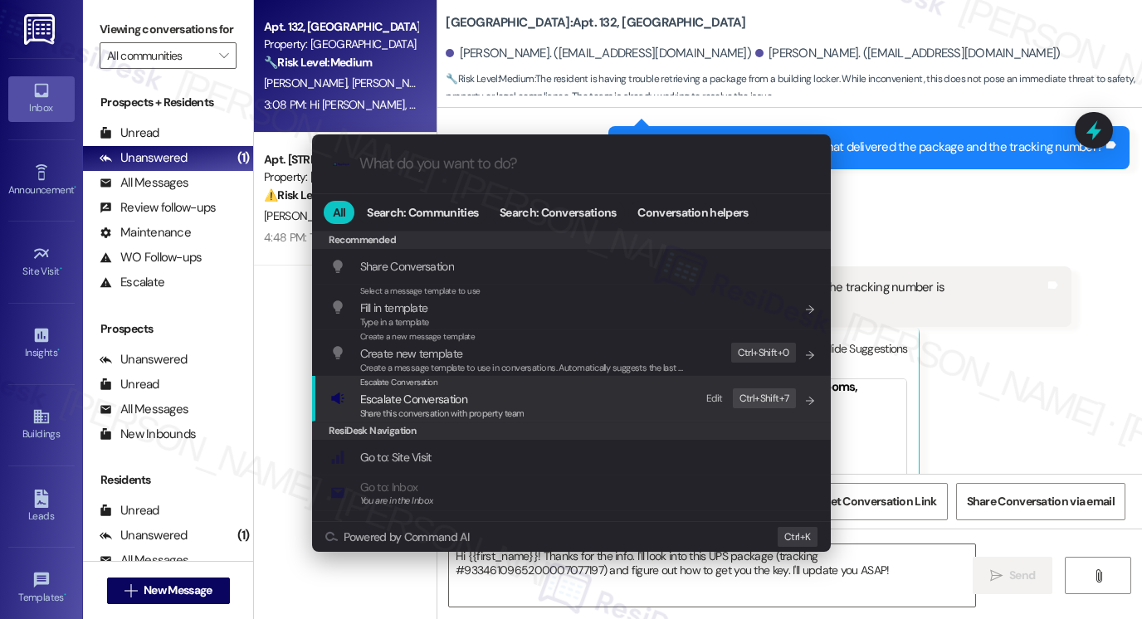
click at [485, 402] on span "Escalate Conversation" at bounding box center [442, 399] width 164 height 18
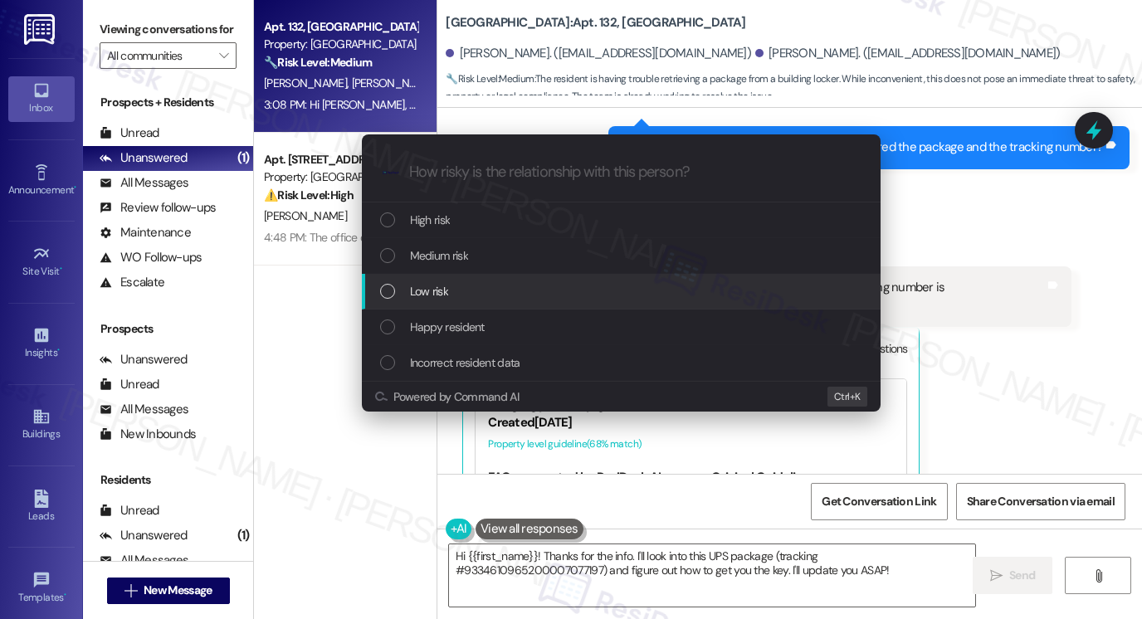
click at [489, 291] on div "Low risk" at bounding box center [623, 291] width 486 height 18
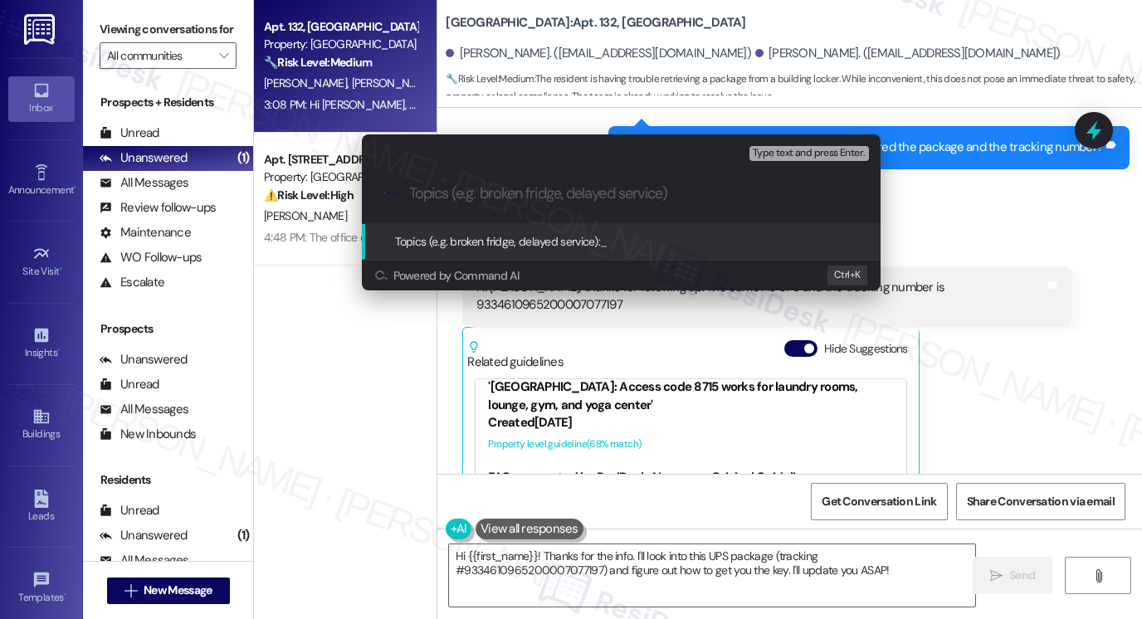
paste input "Assistance Needed to Retrieve Package from Building Locker"
type input "Assistance Needed to Retrieve Package from Building Locker"
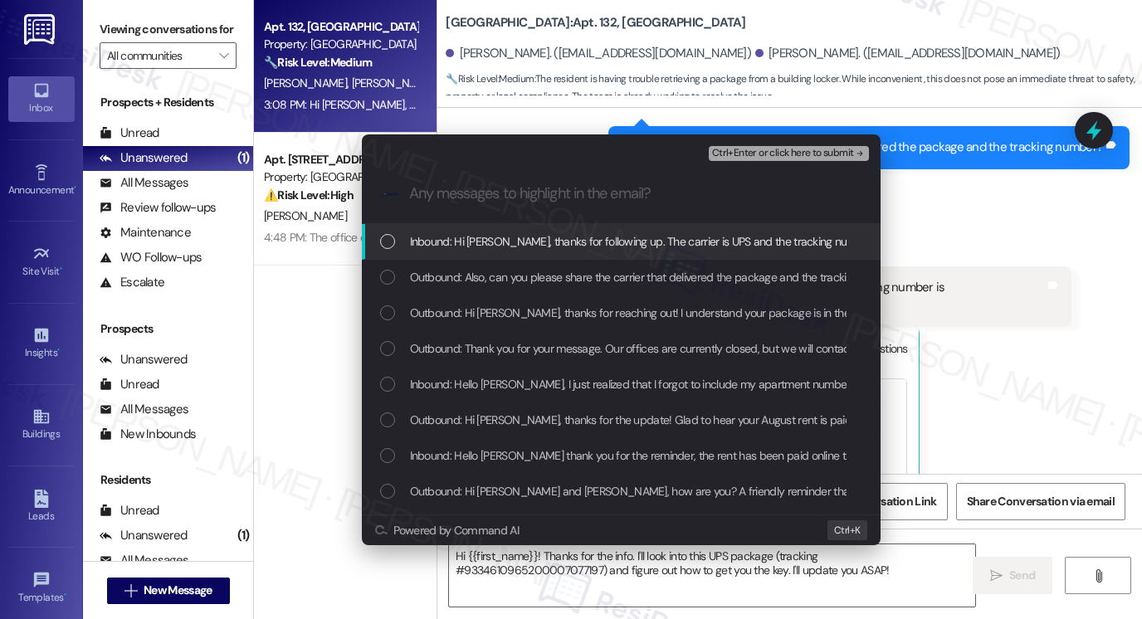
click at [574, 232] on span "Inbound: Hi [PERSON_NAME], thanks for following up. The carrier is UPS and the …" at bounding box center [717, 241] width 615 height 18
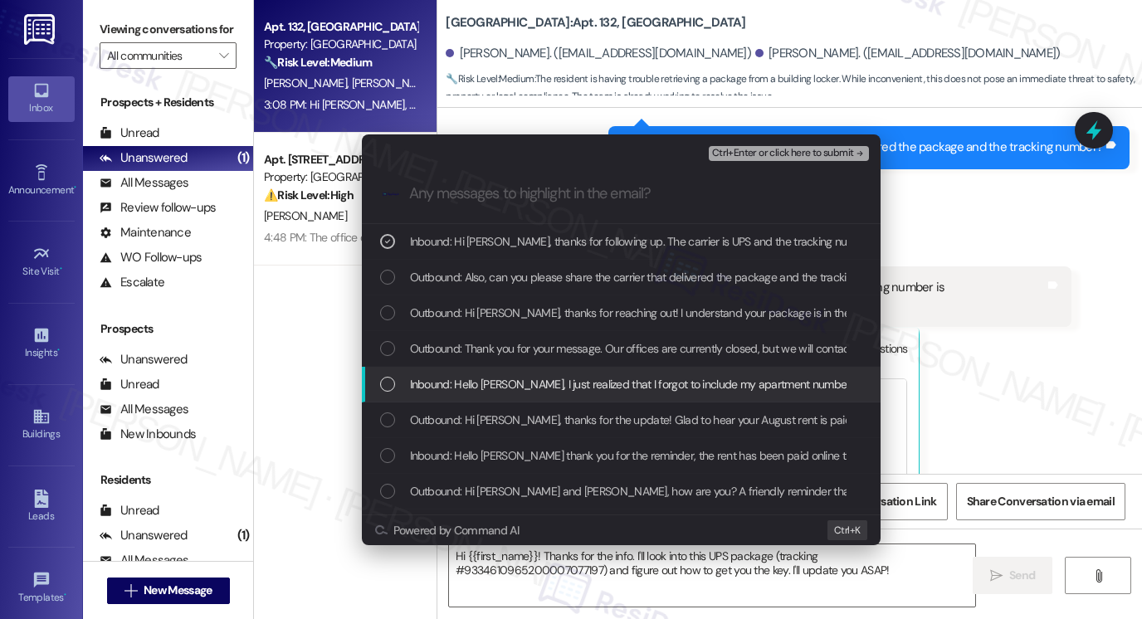
click at [531, 381] on span "Inbound: Hello [PERSON_NAME], I just realized that I forgot to include my apart…" at bounding box center [1138, 384] width 1456 height 18
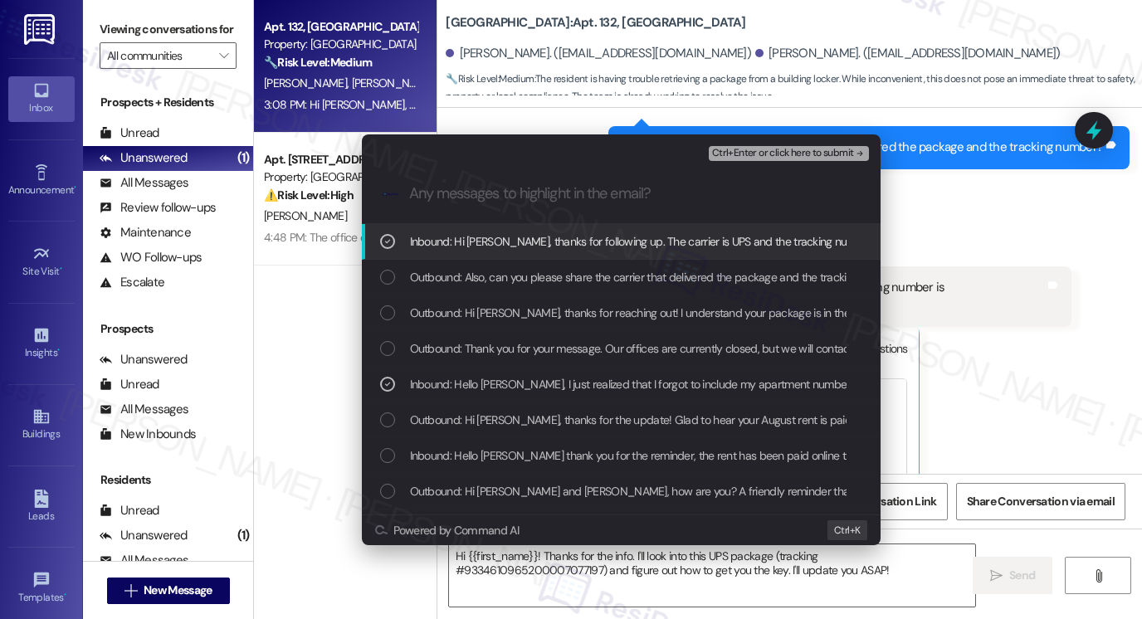
click at [994, 206] on div "Escalate Conversation Low risk Assistance Needed to Retrieve Package from Build…" at bounding box center [571, 309] width 1142 height 619
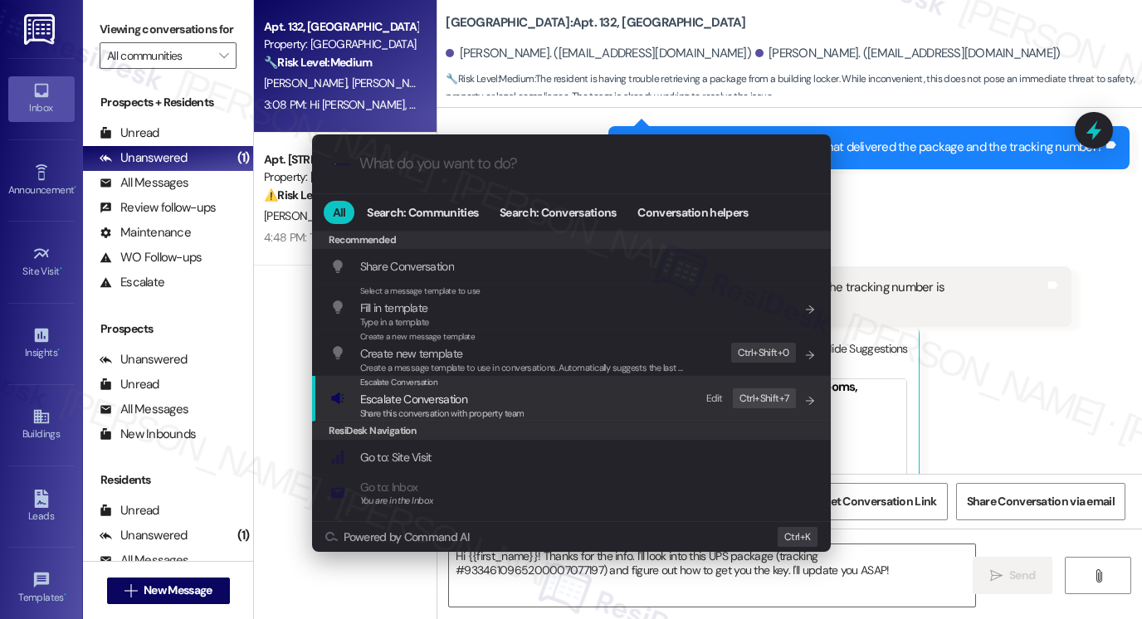
click at [586, 408] on div "Escalate Conversation Escalate Conversation Share this conversation with proper…" at bounding box center [573, 398] width 486 height 45
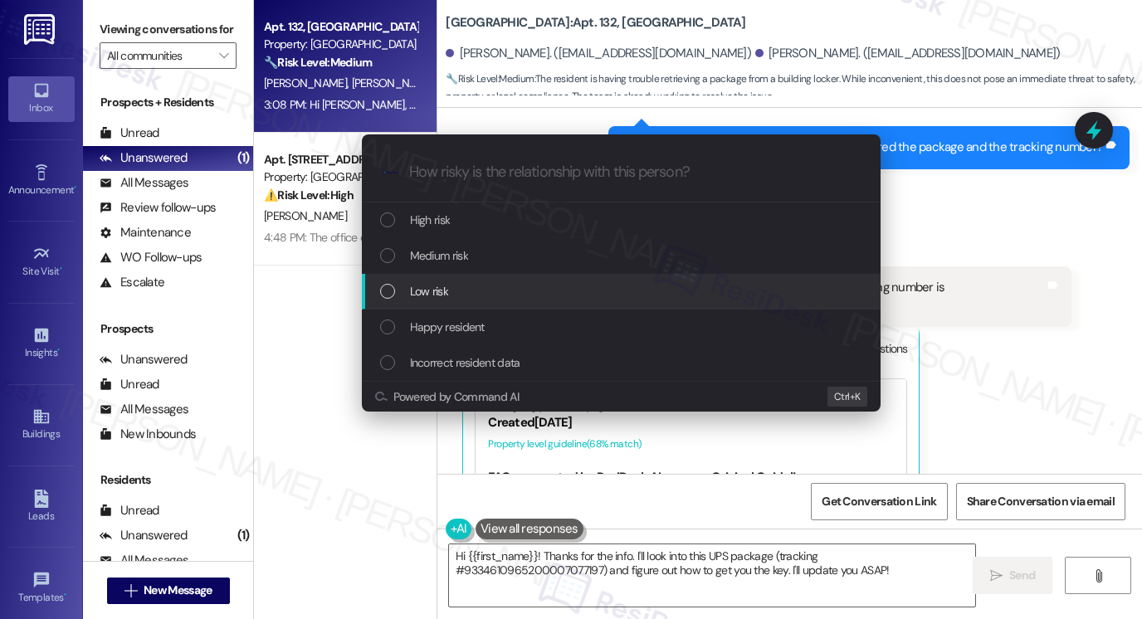
click at [463, 299] on div "Low risk" at bounding box center [623, 291] width 486 height 18
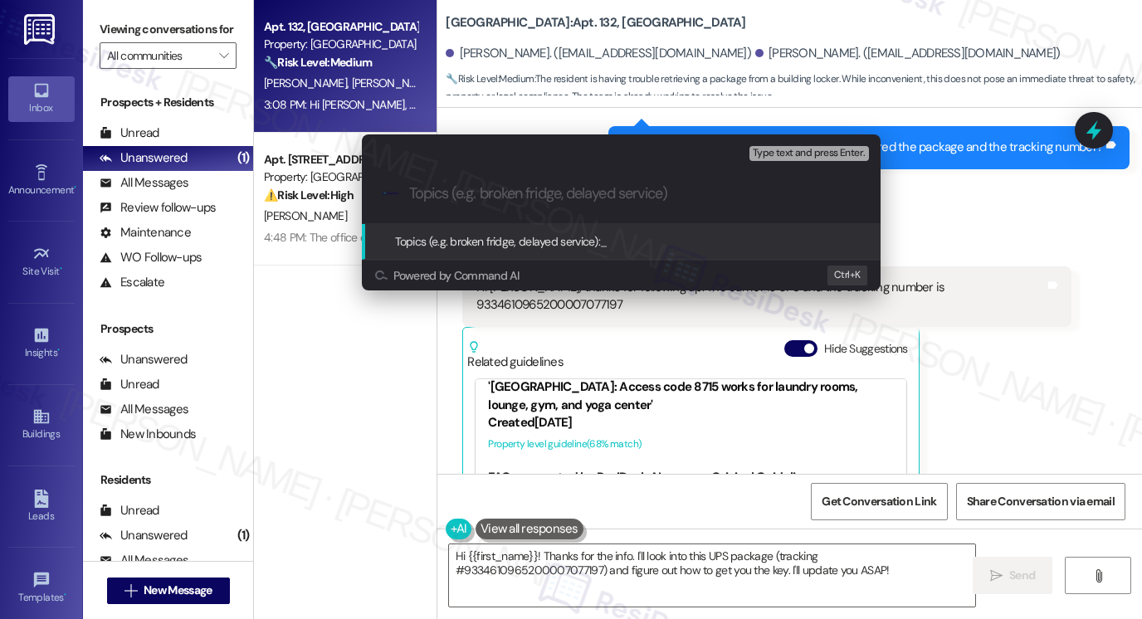
click at [1039, 225] on div "Escalate Conversation Low risk Topics (e.g. broken fridge, delayed service) Any…" at bounding box center [571, 309] width 1142 height 619
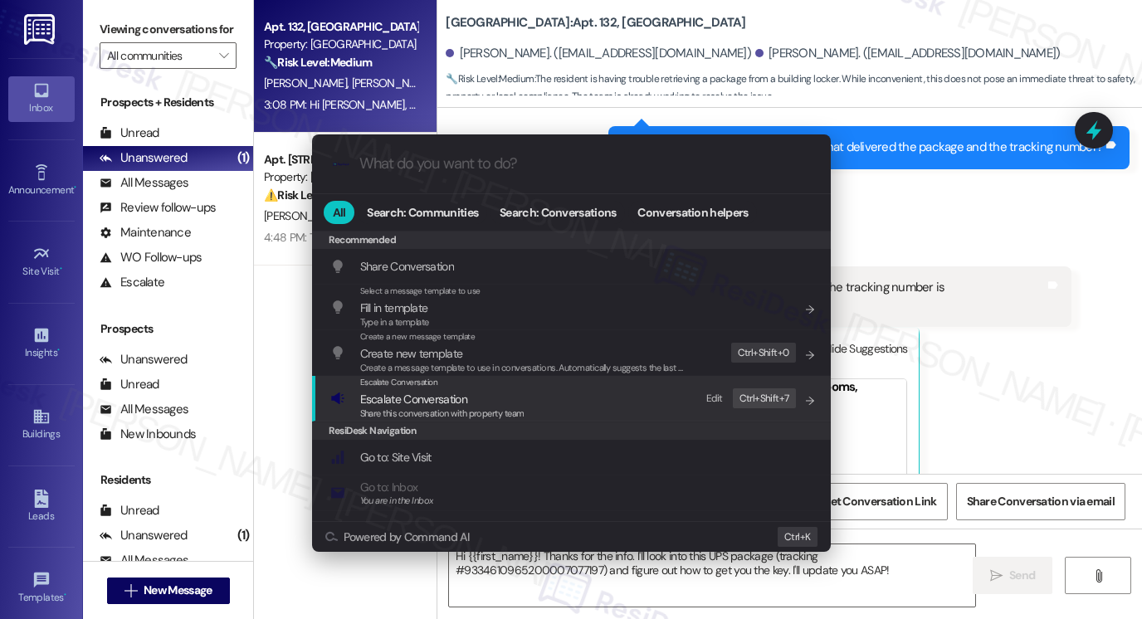
click at [466, 420] on div "Share this conversation with property team" at bounding box center [442, 414] width 164 height 15
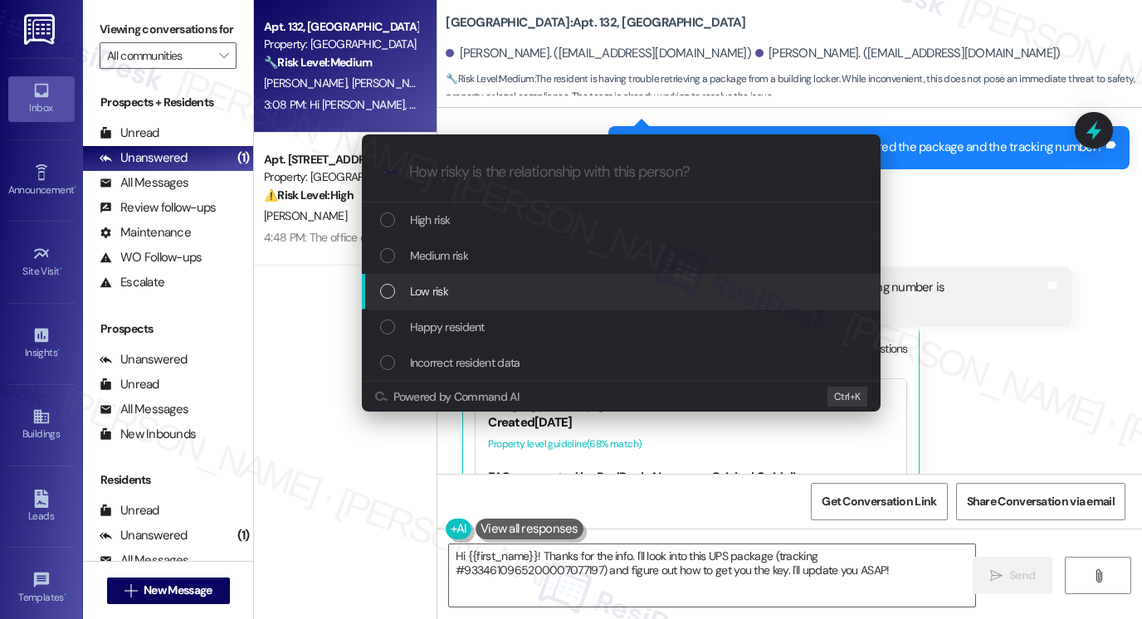
click at [472, 291] on div "Low risk" at bounding box center [623, 291] width 486 height 18
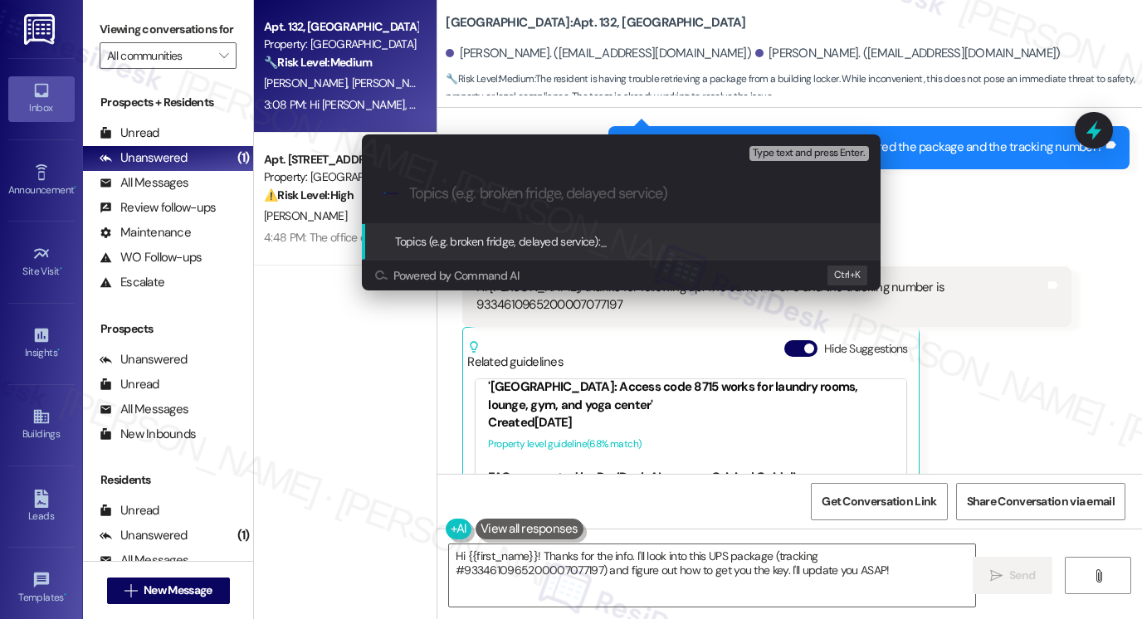
paste input "Assistance Needed to Retrieve Package from Building Locker"
type input "Assistance Needed to Retrieve Package from Building Locker"
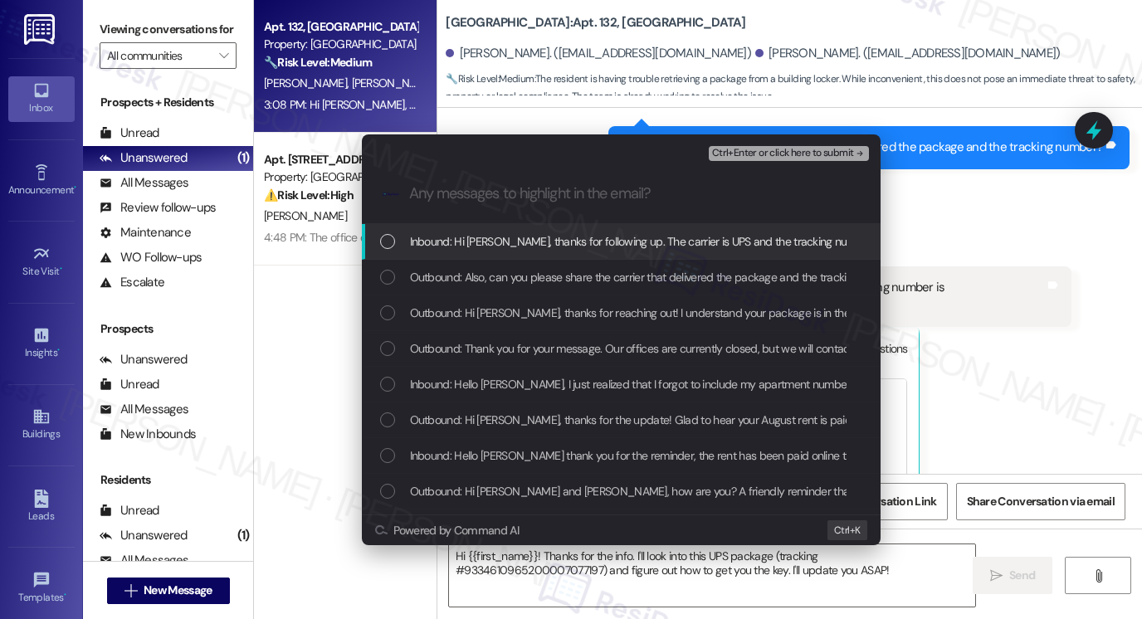
click at [526, 228] on div "Inbound: Hi [PERSON_NAME], thanks for following up. The carrier is UPS and the …" at bounding box center [621, 242] width 519 height 36
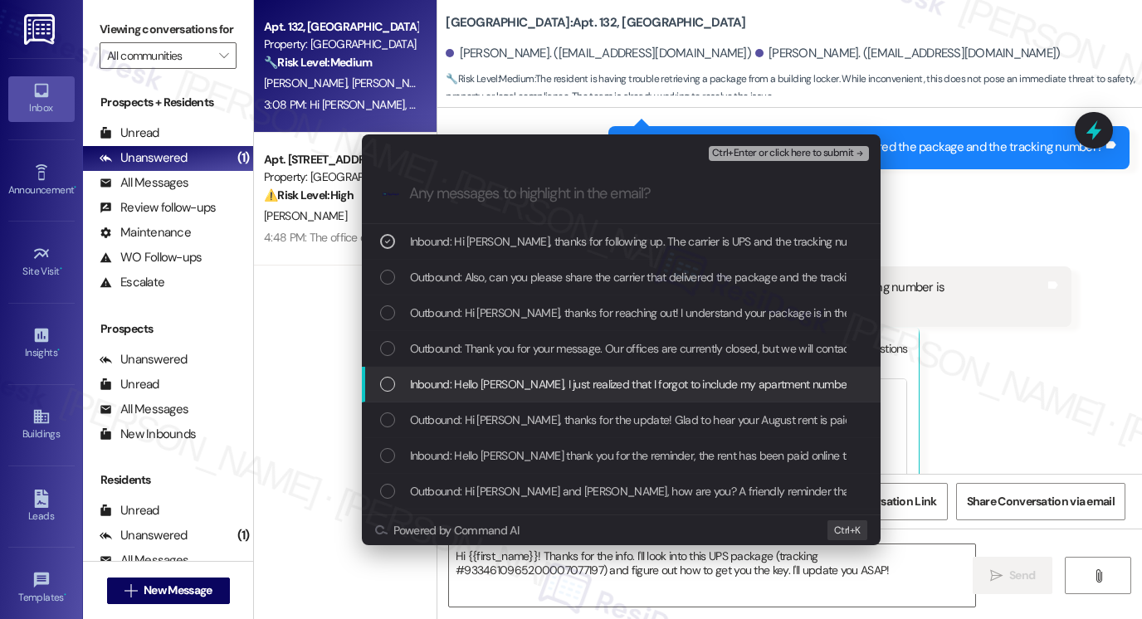
click at [530, 389] on span "Inbound: Hello [PERSON_NAME], I just realized that I forgot to include my apart…" at bounding box center [1138, 384] width 1456 height 18
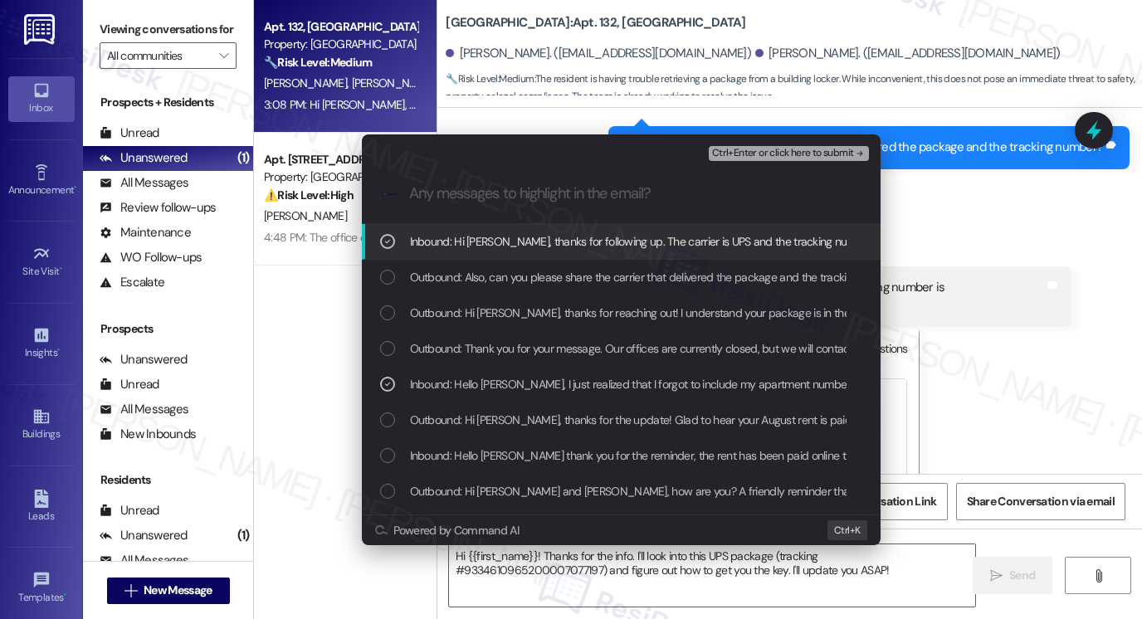
click at [799, 150] on span "Ctrl+Enter or click here to submit" at bounding box center [783, 154] width 142 height 12
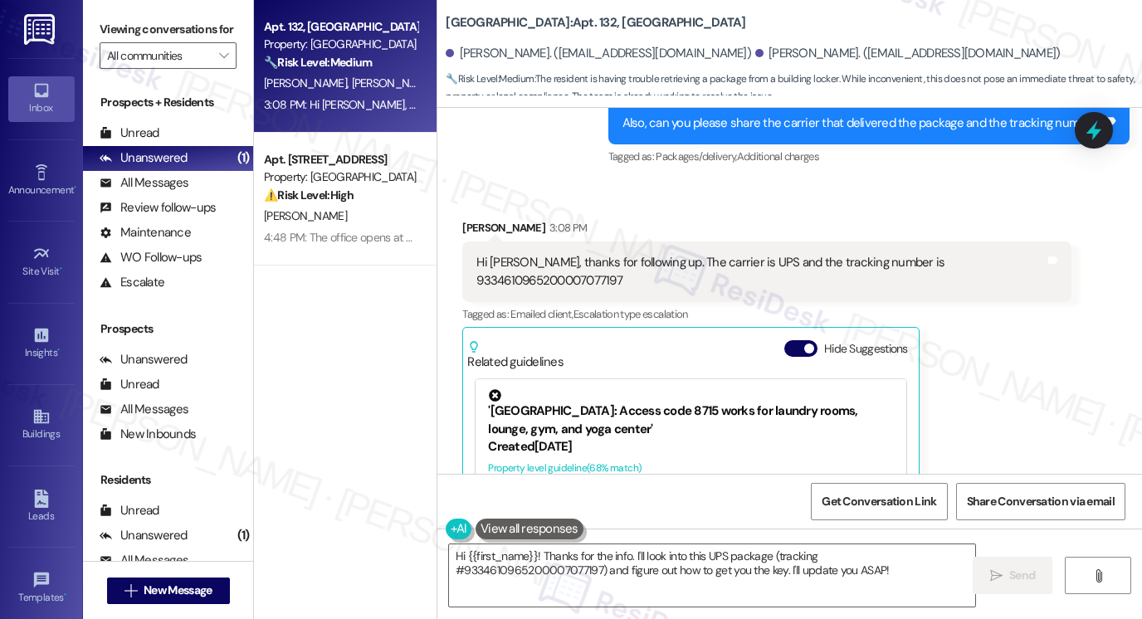
scroll to position [332, 0]
click at [745, 511] on link "[URL][DOMAIN_NAME]…" at bounding box center [800, 528] width 179 height 34
click at [734, 570] on textarea "Hi {{first_name}}! Thanks for the info. I'll look into this UPS package (tracki…" at bounding box center [712, 576] width 526 height 62
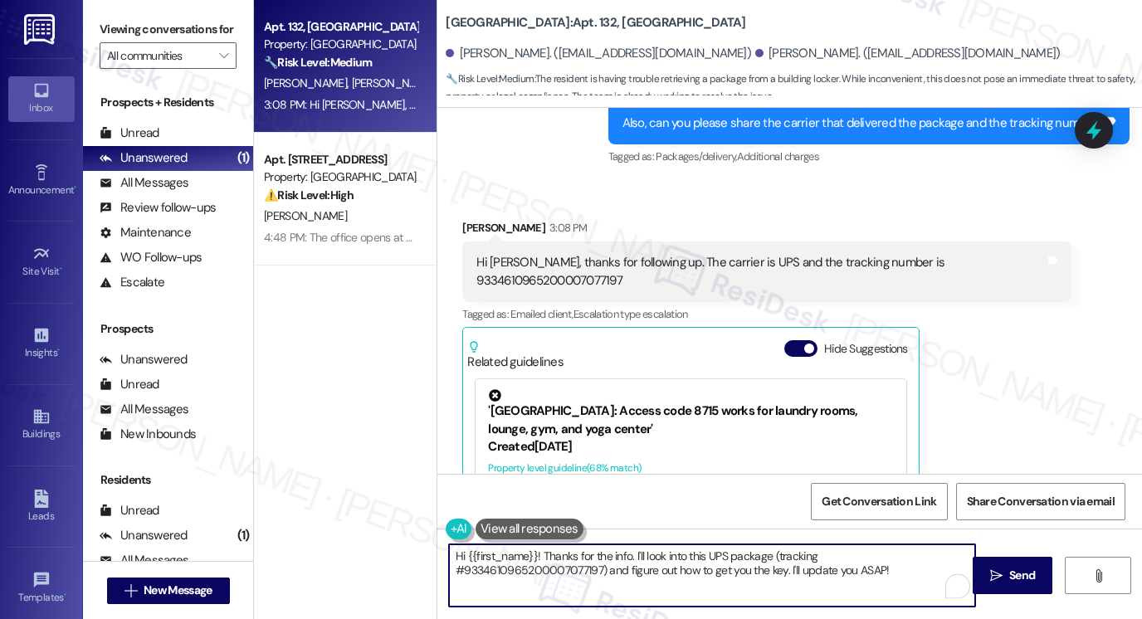
drag, startPoint x: 539, startPoint y: 553, endPoint x: 355, endPoint y: 531, distance: 184.8
click at [366, 531] on div "Apt. 132, [GEOGRAPHIC_DATA] Property: [GEOGRAPHIC_DATA] 🔧 Risk Level: Medium Th…" at bounding box center [698, 309] width 888 height 619
click at [525, 547] on textarea "Thanks for the info. I'll look into this UPS package (tracking #933461096520000…" at bounding box center [712, 576] width 526 height 62
drag, startPoint x: 613, startPoint y: 557, endPoint x: 747, endPoint y: 590, distance: 138.5
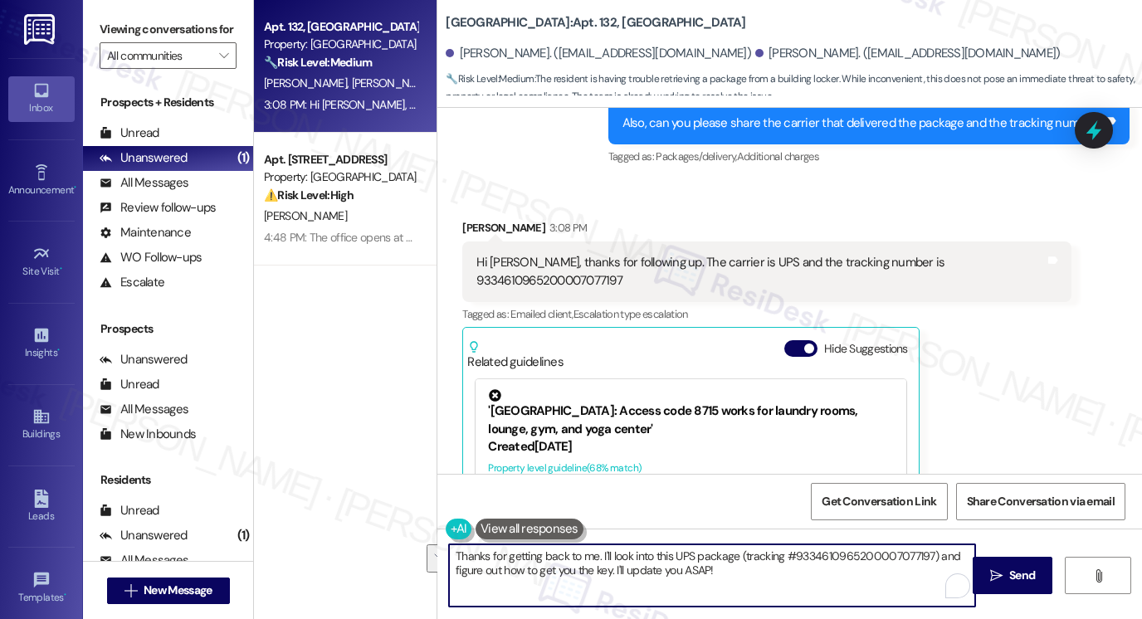
click at [747, 590] on textarea "Thanks for getting back to me. I'll look into this UPS package (tracking #93346…" at bounding box center [712, 576] width 526 height 62
click at [591, 554] on textarea "Thanks for getting back to me. I'll look into this UPS package (tracking #93346…" at bounding box center [712, 576] width 526 height 62
click at [593, 554] on textarea "Thanks for getting back to me. I'll look into this UPS package (tracking #93346…" at bounding box center [712, 576] width 526 height 62
drag, startPoint x: 768, startPoint y: 554, endPoint x: 890, endPoint y: 572, distance: 123.4
click at [890, 572] on textarea "Thanks for getting back to me and providing the tracking number. I'll look into…" at bounding box center [712, 576] width 526 height 62
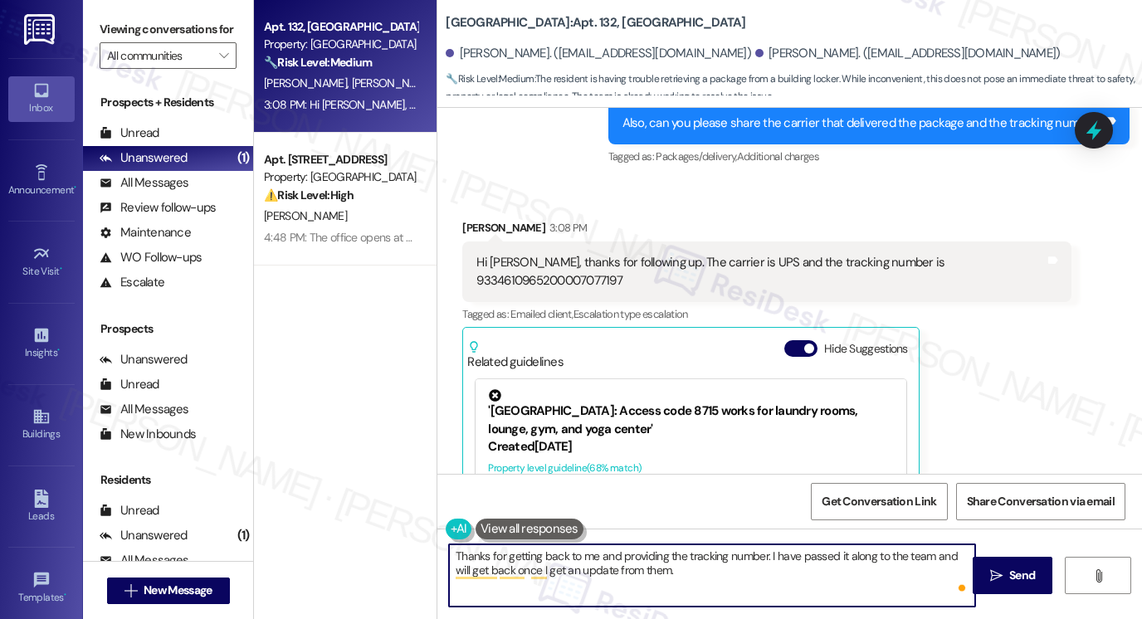
click at [648, 562] on textarea "Thanks for getting back to me and providing the tracking number. I have passed …" at bounding box center [712, 576] width 526 height 62
click at [779, 560] on textarea "Thanks for getting back to me and providing the tracking number. I have passed …" at bounding box center [712, 576] width 526 height 62
drag, startPoint x: 671, startPoint y: 574, endPoint x: 583, endPoint y: 573, distance: 88.0
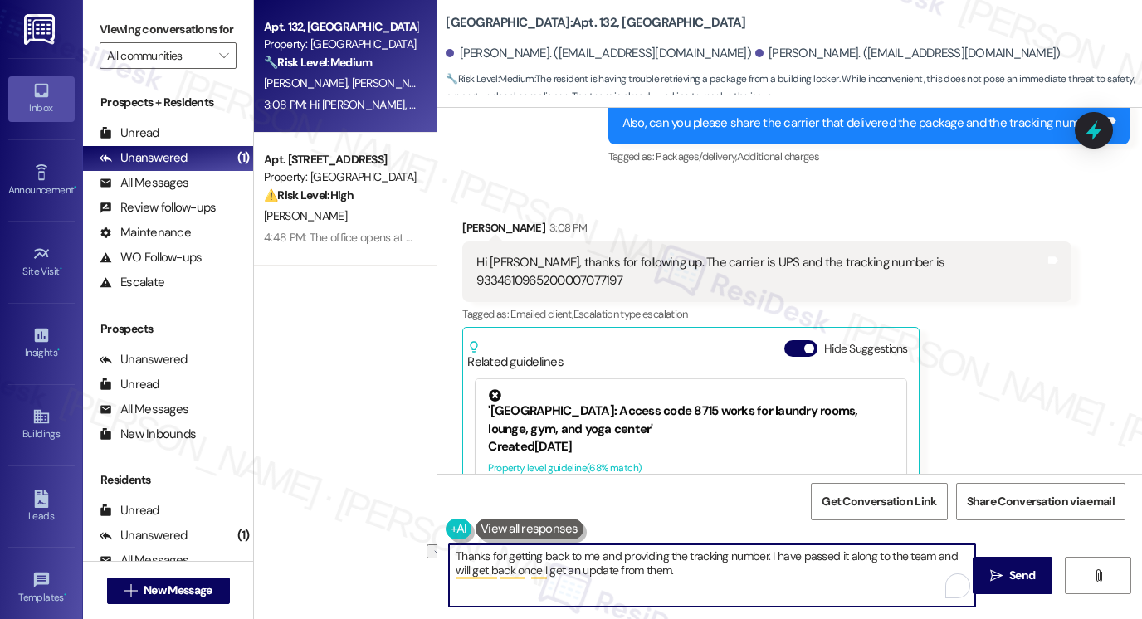
click at [589, 573] on textarea "Thanks for getting back to me and providing the tracking number. I have passed …" at bounding box center [712, 576] width 526 height 62
type textarea "Thanks for getting back to me and providing the tracking number. I have passed …"
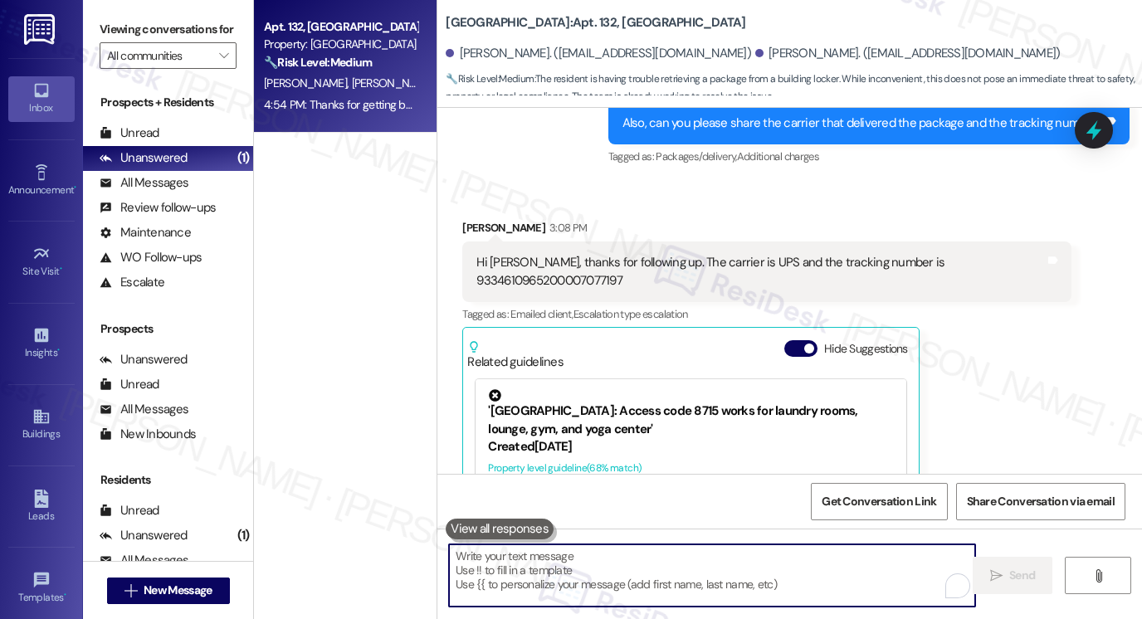
click at [365, 221] on div "Apt. 132, [GEOGRAPHIC_DATA] Property: [GEOGRAPHIC_DATA] 🔧 Risk Level: Medium Th…" at bounding box center [345, 250] width 183 height 501
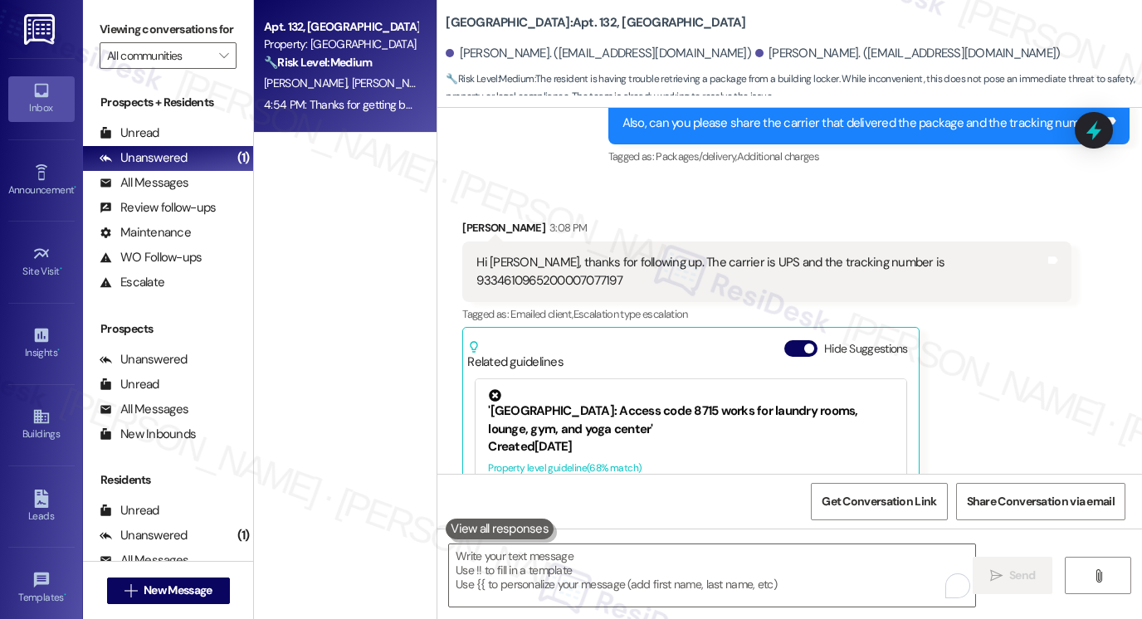
click at [354, 105] on div "4:54 PM: Thanks for getting back to me and providing the tracking number. I hav…" at bounding box center [621, 104] width 715 height 15
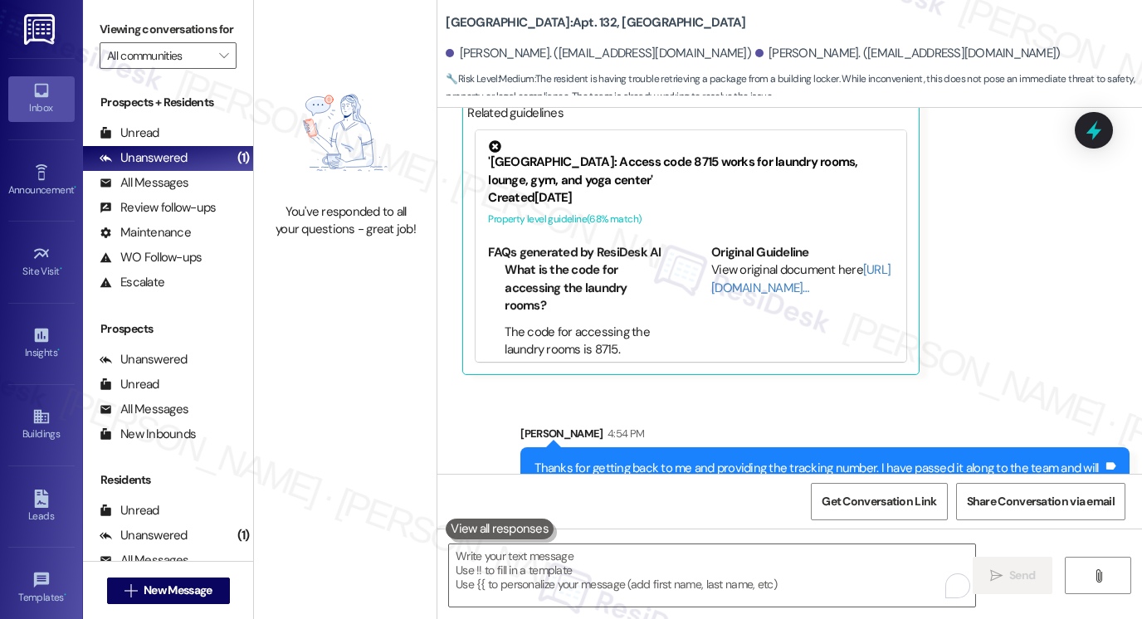
scroll to position [8511, 0]
click at [646, 460] on div "Thanks for getting back to me and providing the tracking number. I have passed …" at bounding box center [819, 478] width 569 height 36
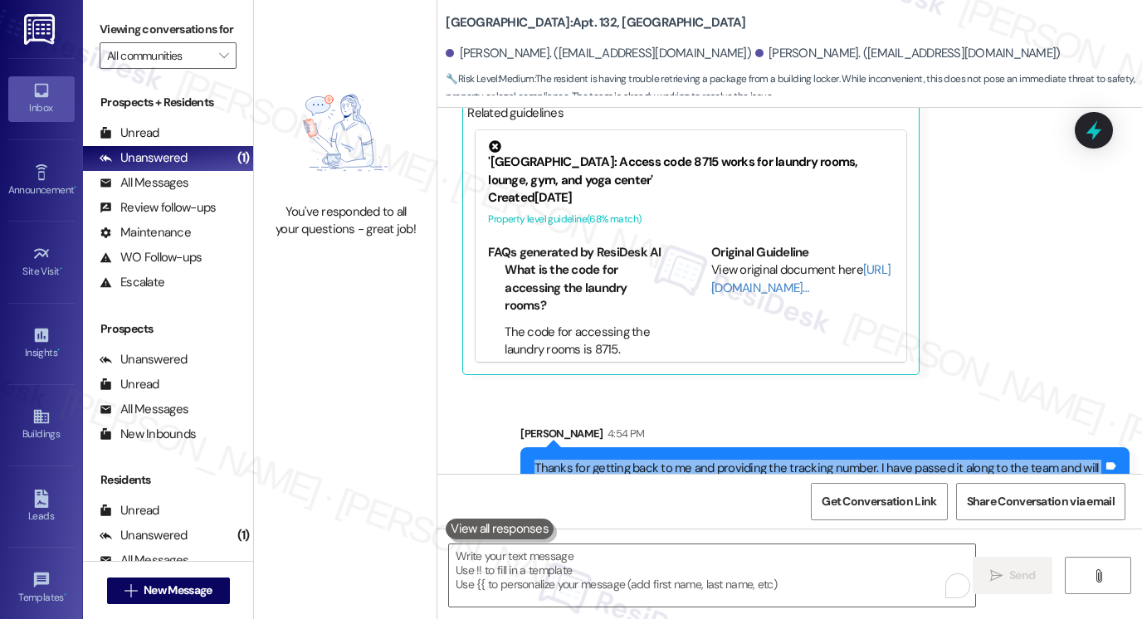
click at [646, 460] on div "Thanks for getting back to me and providing the tracking number. I have passed …" at bounding box center [819, 478] width 569 height 36
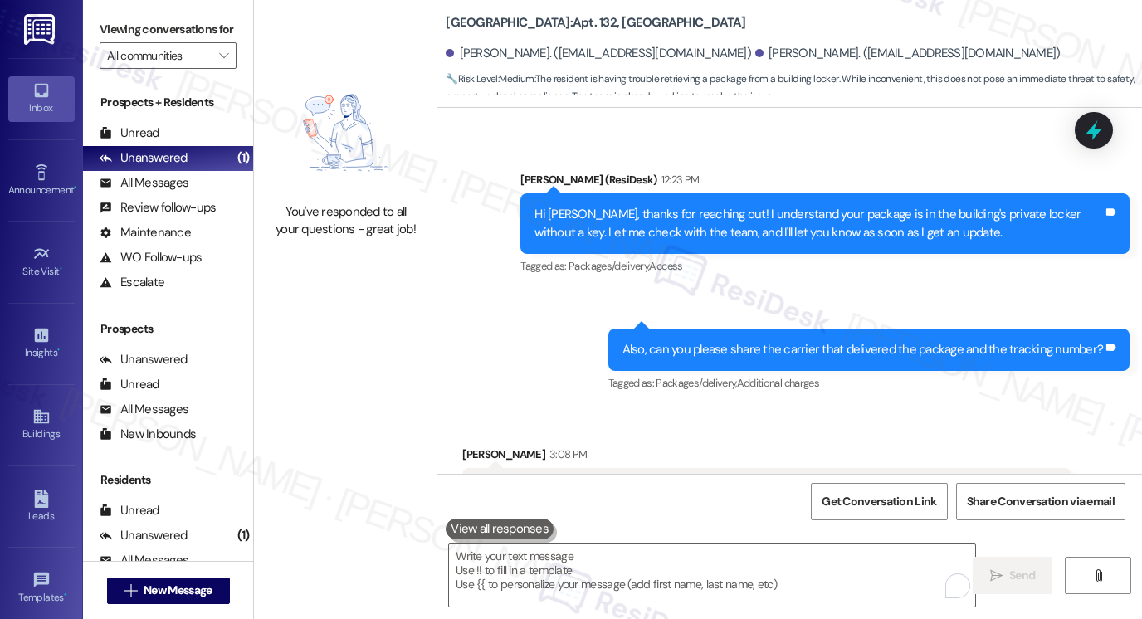
scroll to position [8013, 0]
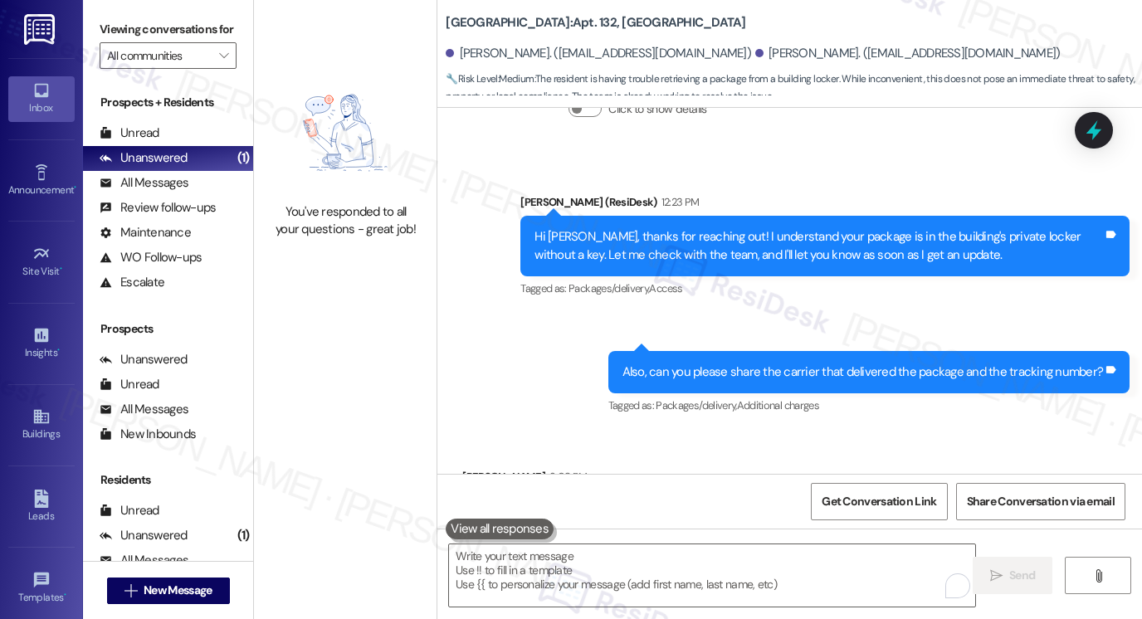
click at [791, 364] on div "Also, can you please share the carrier that delivered the package and the track…" at bounding box center [864, 372] width 482 height 17
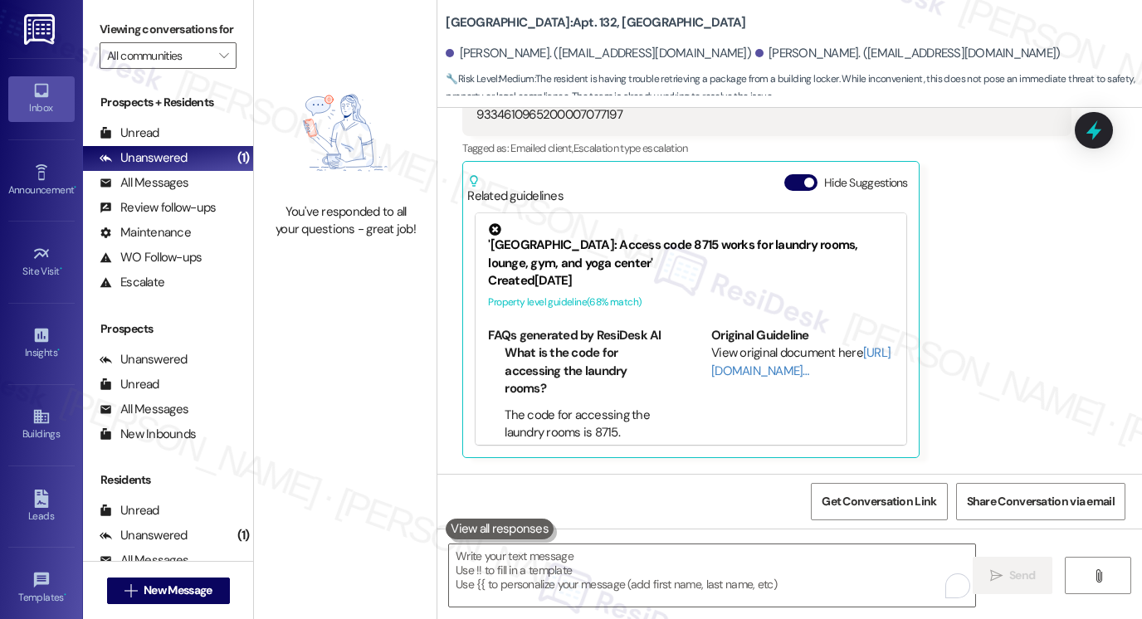
scroll to position [8262, 0]
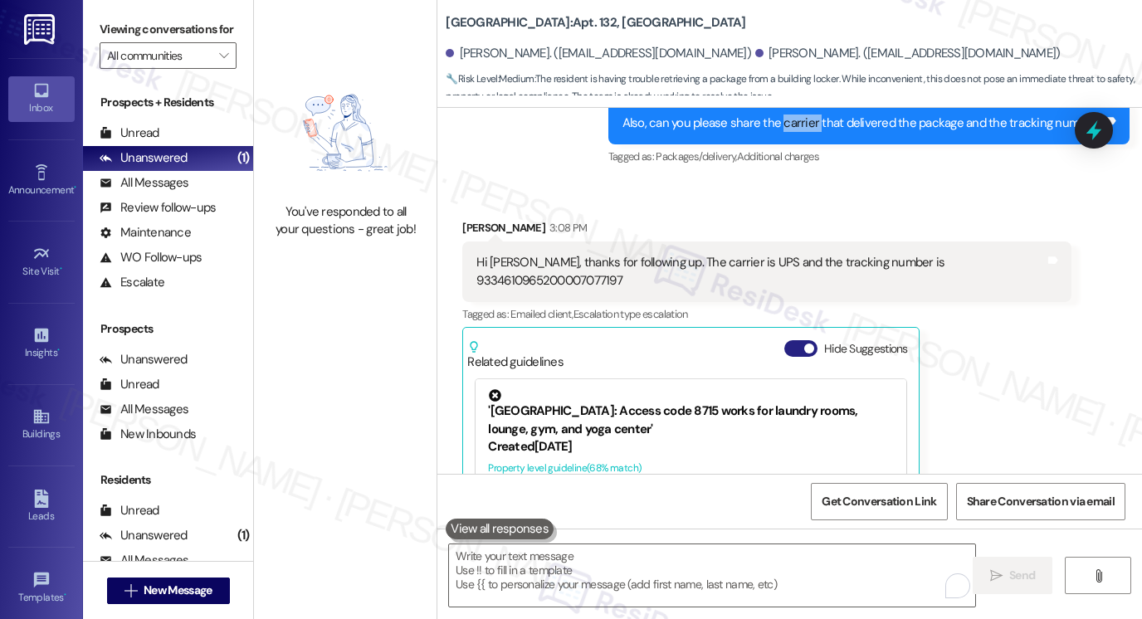
click at [804, 344] on span "button" at bounding box center [809, 349] width 10 height 10
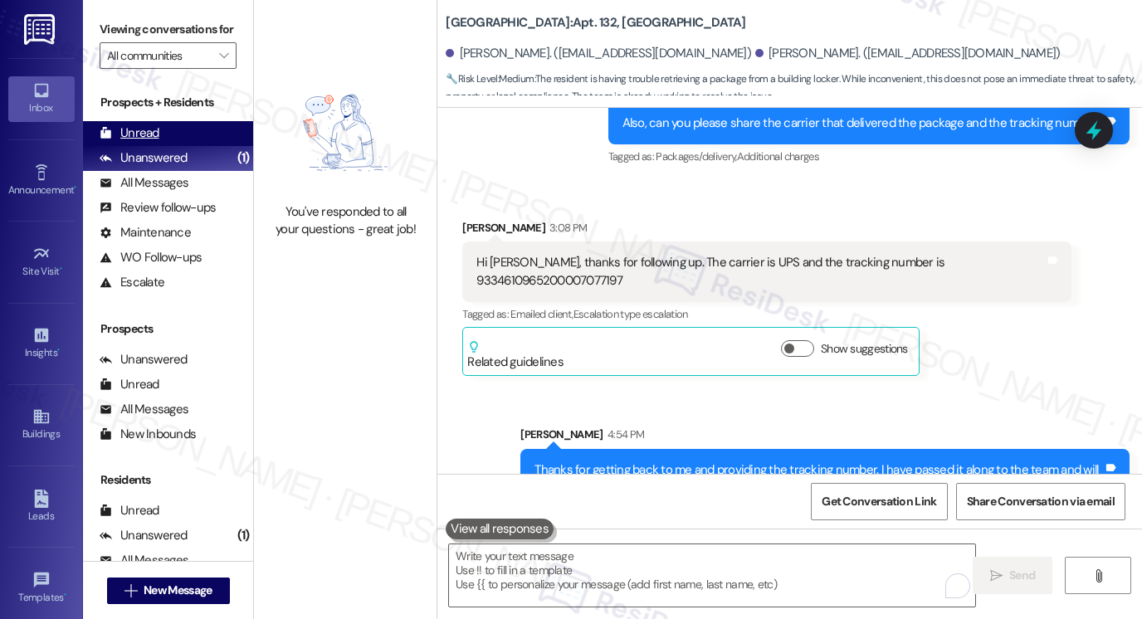
click at [147, 142] on div "Unread" at bounding box center [130, 133] width 60 height 17
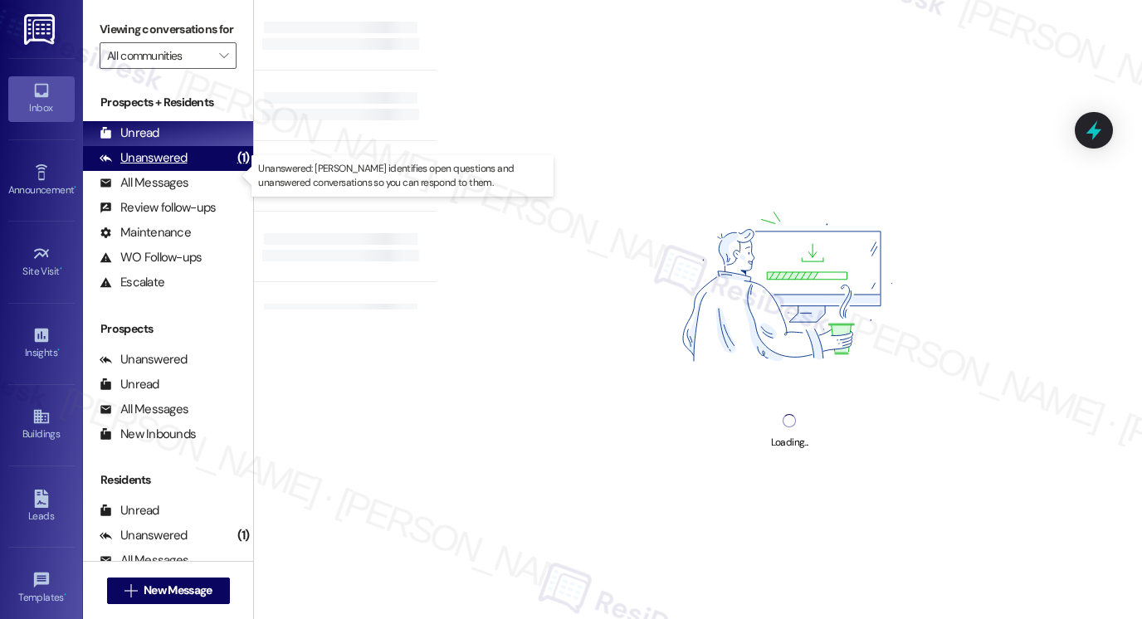
click at [158, 167] on div "Unanswered" at bounding box center [144, 157] width 88 height 17
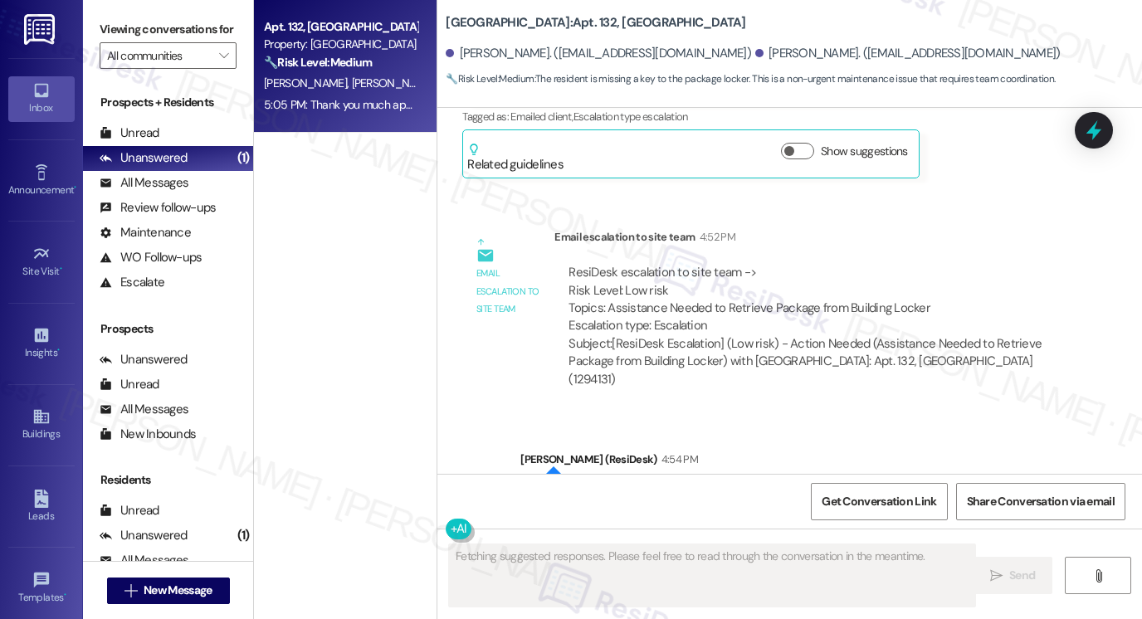
scroll to position [8369, 0]
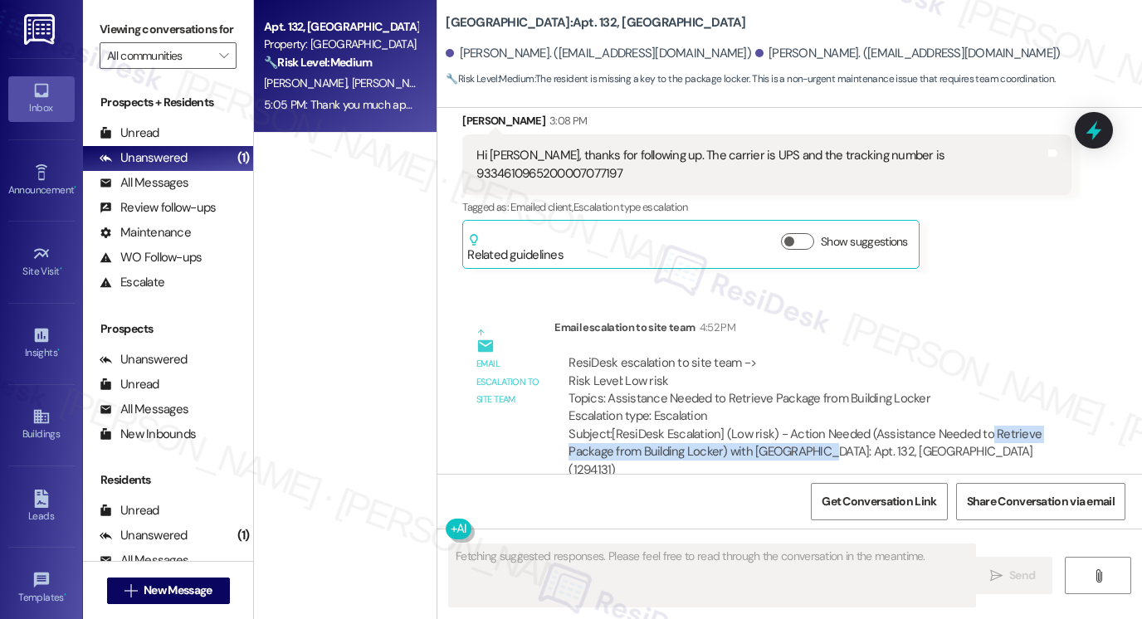
drag, startPoint x: 805, startPoint y: 281, endPoint x: 995, endPoint y: 281, distance: 190.1
click at [995, 426] on div "Subject: [ResiDesk Escalation] (Low risk) - Action Needed (Assistance Needed to…" at bounding box center [813, 452] width 489 height 53
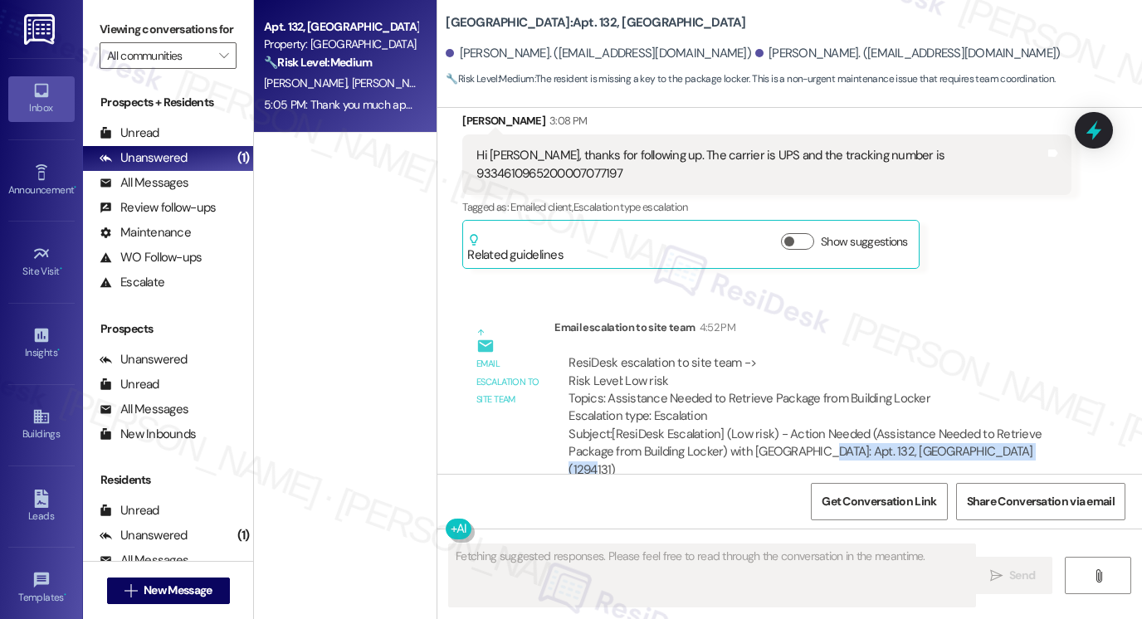
click at [996, 426] on div "Subject: [ResiDesk Escalation] (Low risk) - Action Needed (Assistance Needed to…" at bounding box center [813, 452] width 489 height 53
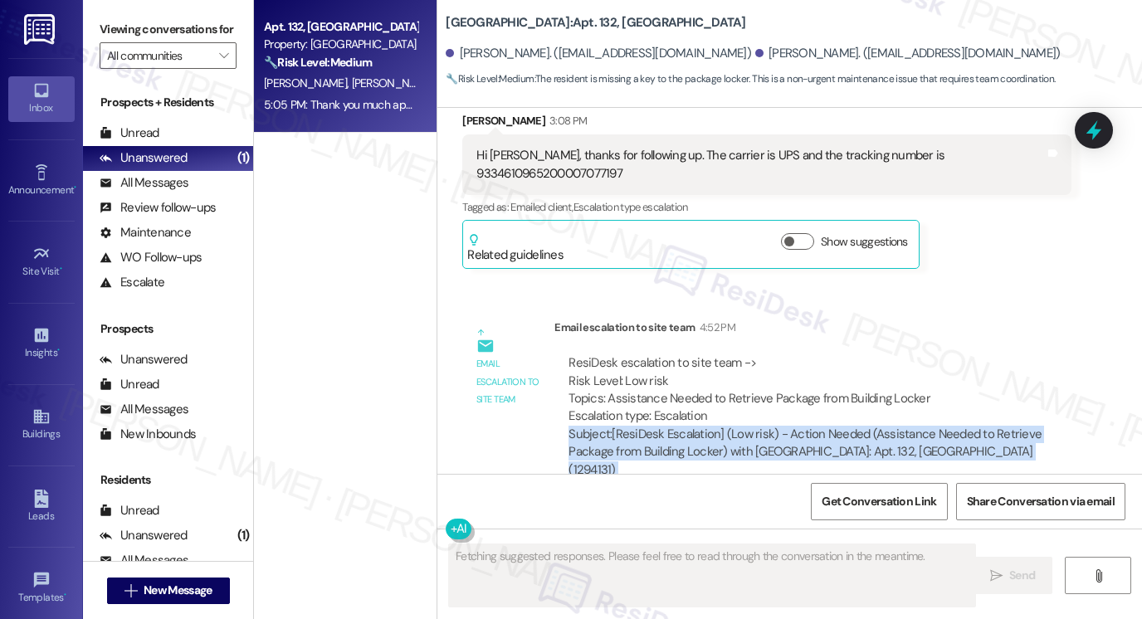
click at [996, 426] on div "Subject: [ResiDesk Escalation] (Low risk) - Action Needed (Assistance Needed to…" at bounding box center [813, 452] width 489 height 53
click at [779, 426] on div "Subject: [ResiDesk Escalation] (Low risk) - Action Needed (Assistance Needed to…" at bounding box center [813, 452] width 489 height 53
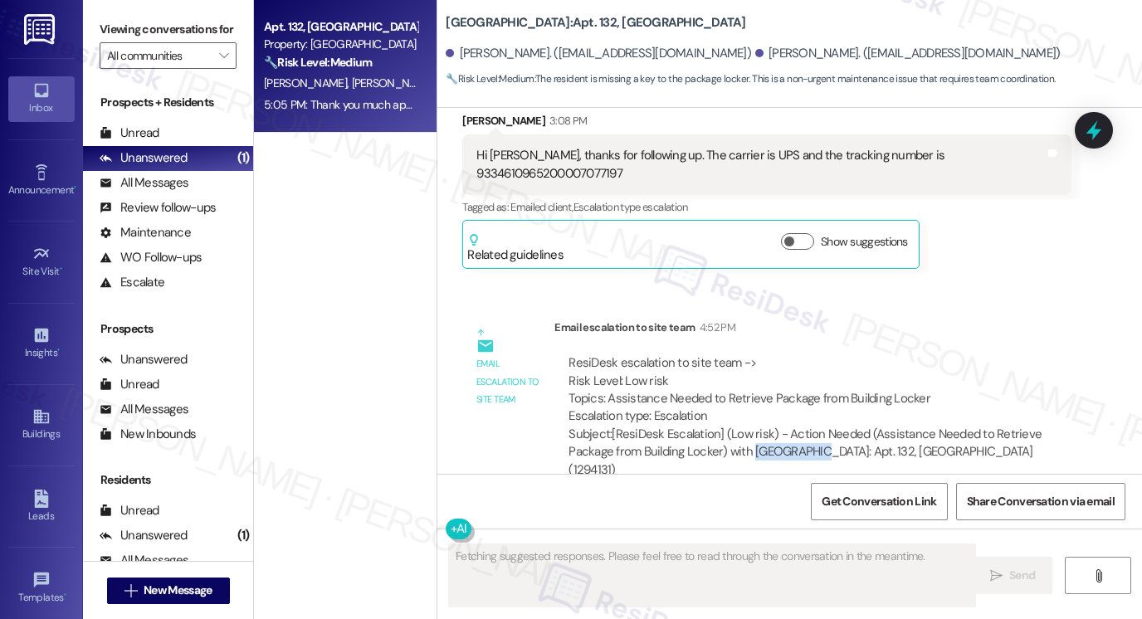
click at [779, 426] on div "Subject: [ResiDesk Escalation] (Low risk) - Action Needed (Assistance Needed to…" at bounding box center [813, 452] width 489 height 53
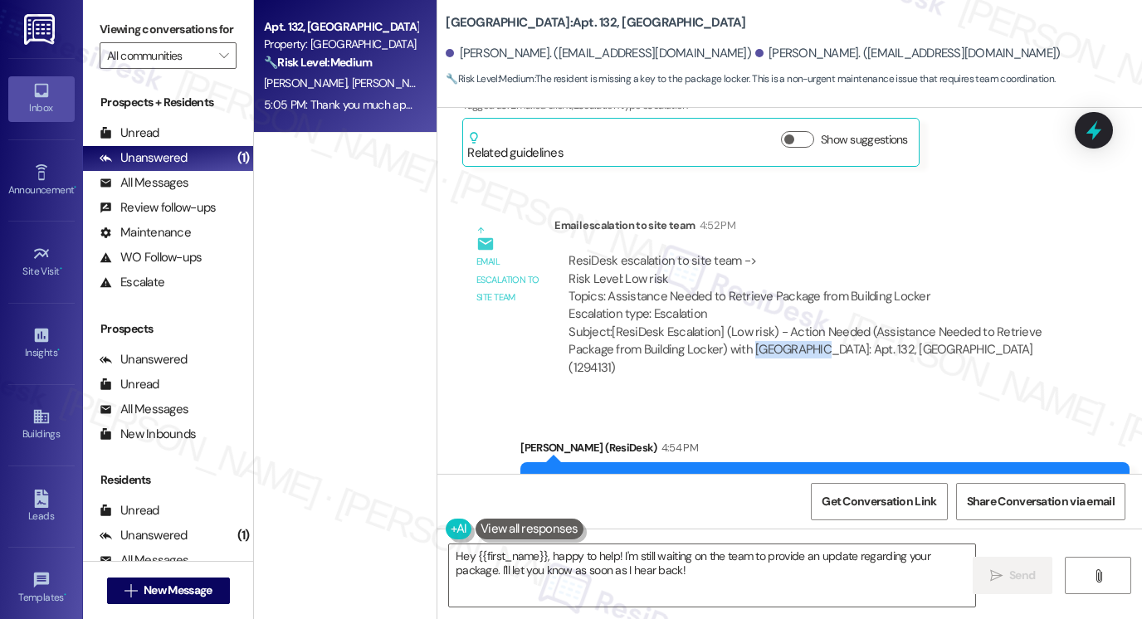
scroll to position [8535, 0]
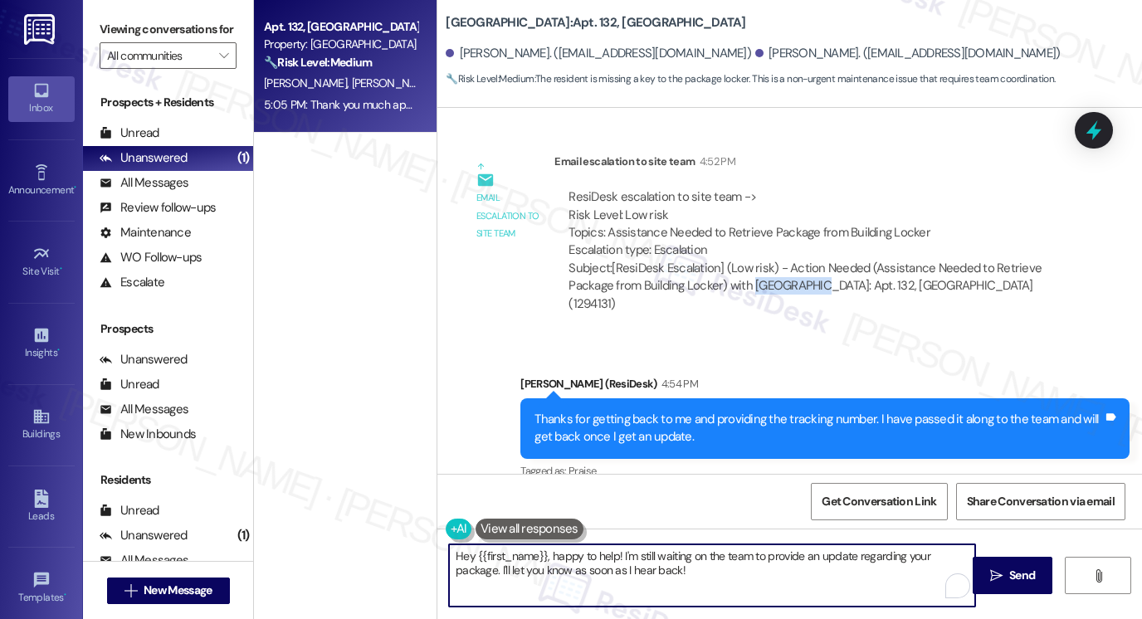
click at [599, 560] on textarea "Hey {{first_name}}, happy to help! I'm still waiting on the team to provide an …" at bounding box center [712, 576] width 526 height 62
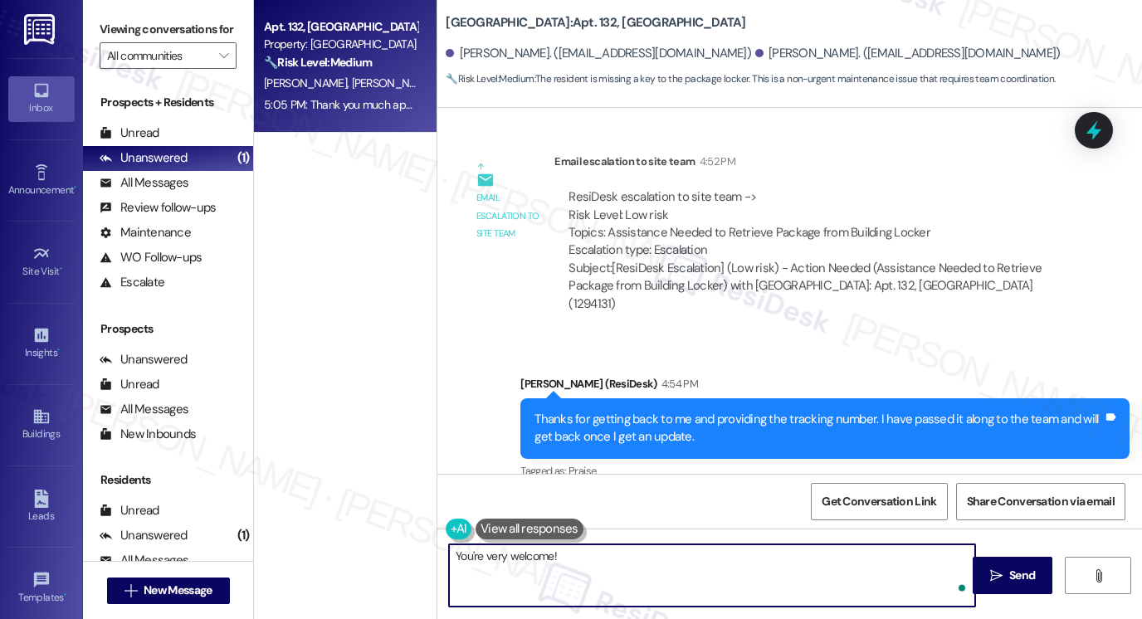
click at [632, 550] on textarea "You're very welcome!" at bounding box center [712, 576] width 526 height 62
type textarea "You're very welcome! If you need anything, just let us know."
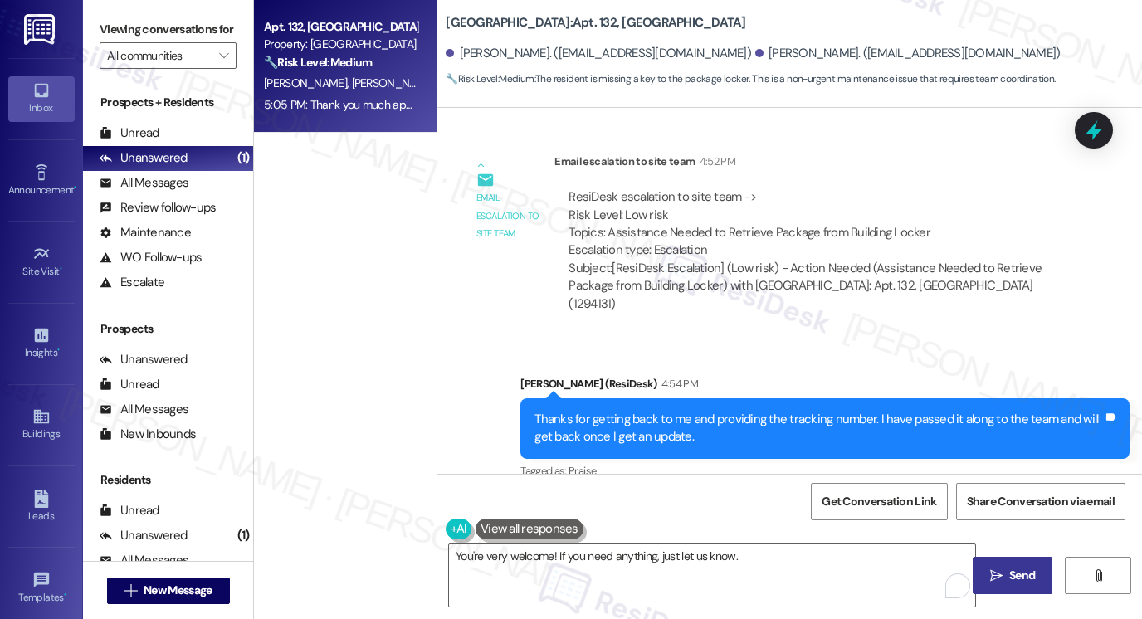
click at [996, 574] on icon "" at bounding box center [996, 576] width 12 height 13
